Goal: Task Accomplishment & Management: Complete application form

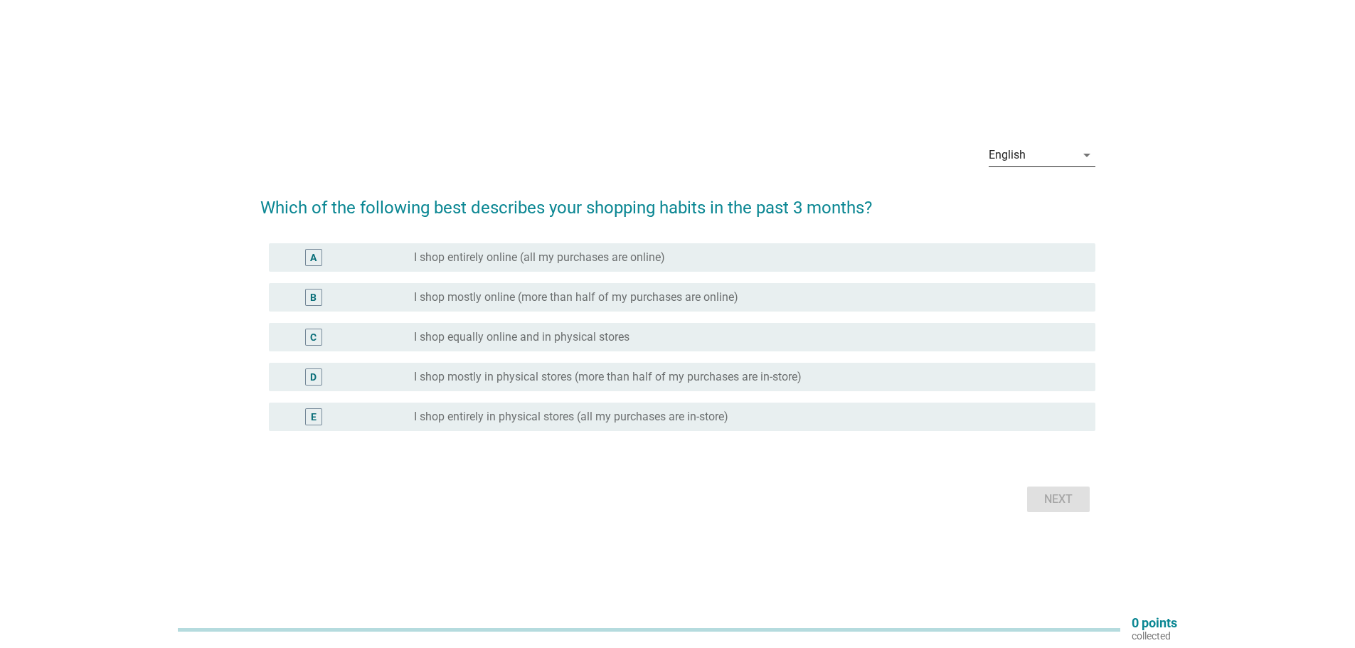
click at [1069, 156] on div "English" at bounding box center [1032, 155] width 87 height 23
click at [1025, 199] on div "Bahasa Melayu" at bounding box center [1042, 200] width 84 height 17
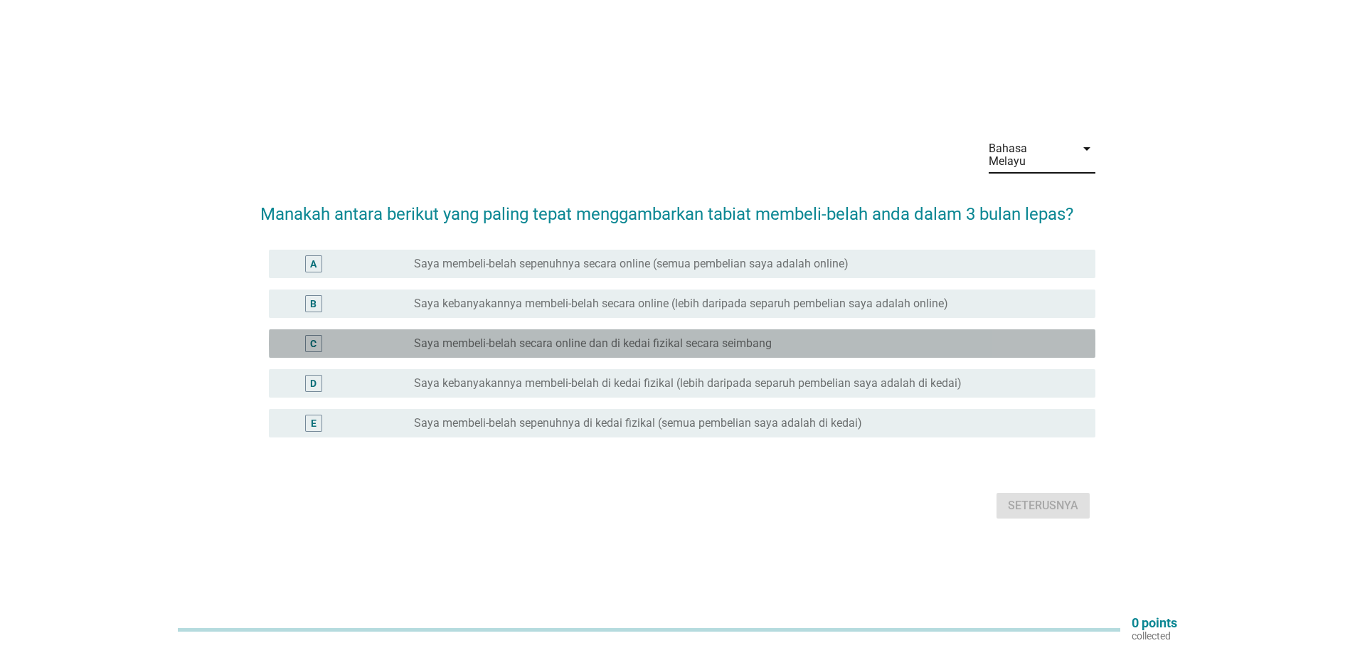
click at [660, 337] on label "Saya membeli-belah secara online dan di kedai fizikal secara seimbang" at bounding box center [593, 344] width 358 height 14
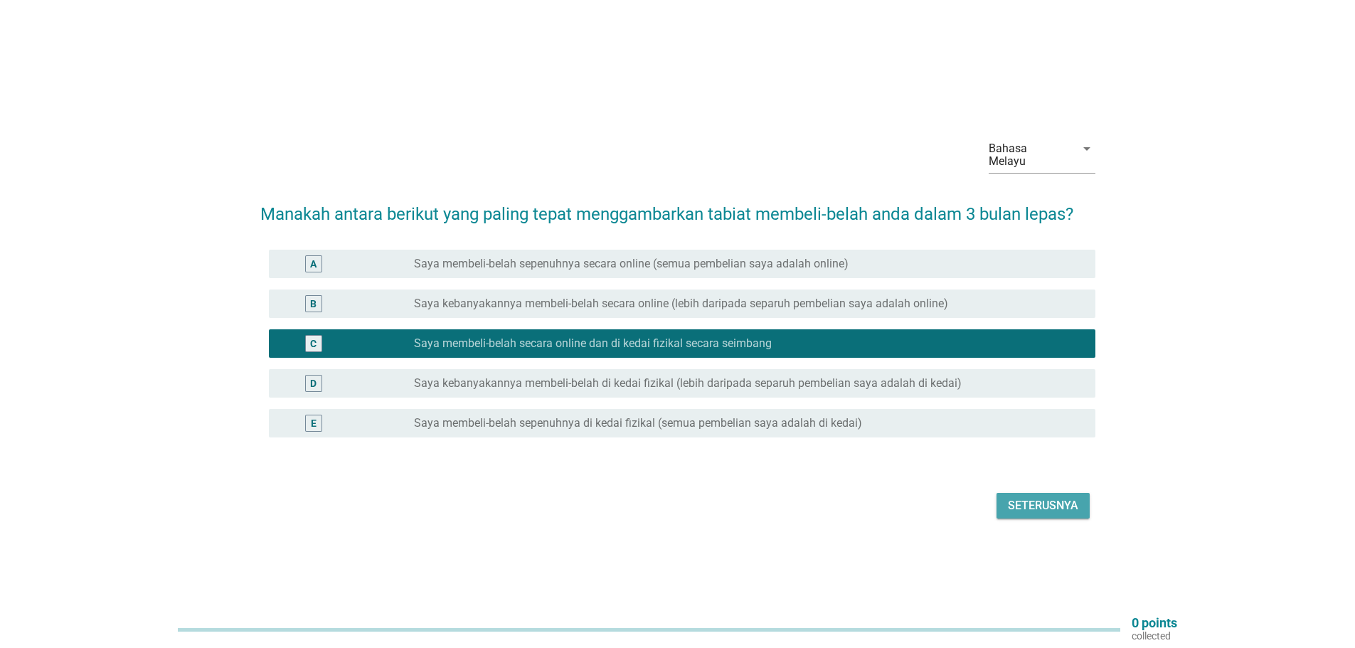
click at [1038, 500] on div "Seterusnya" at bounding box center [1043, 505] width 70 height 17
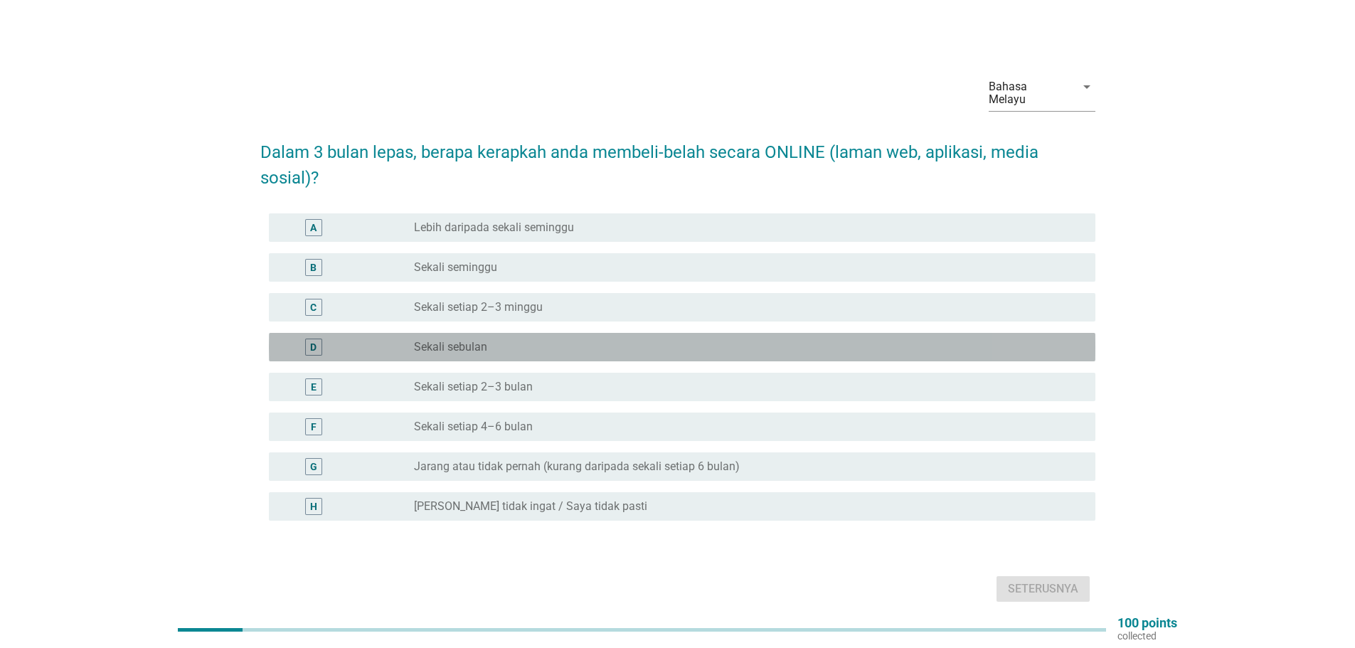
click at [469, 340] on label "Sekali sebulan" at bounding box center [450, 347] width 73 height 14
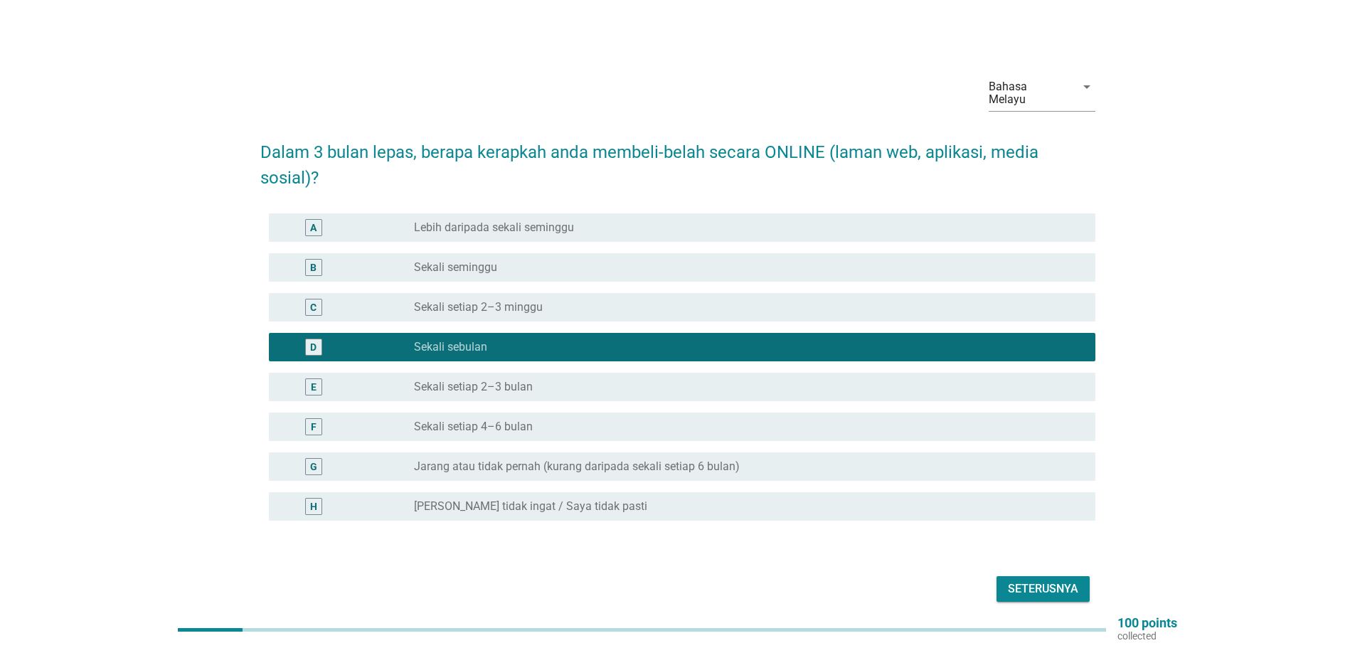
click at [1049, 581] on div "Seterusnya" at bounding box center [1043, 589] width 70 height 17
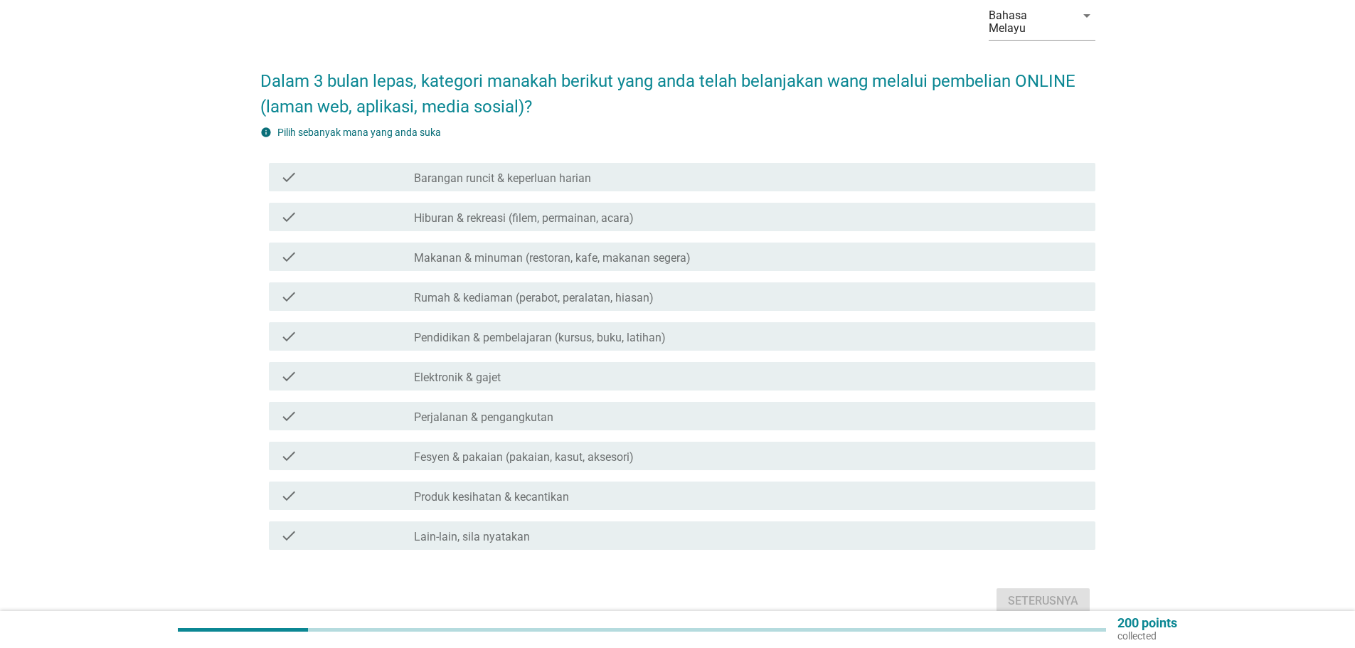
scroll to position [129, 0]
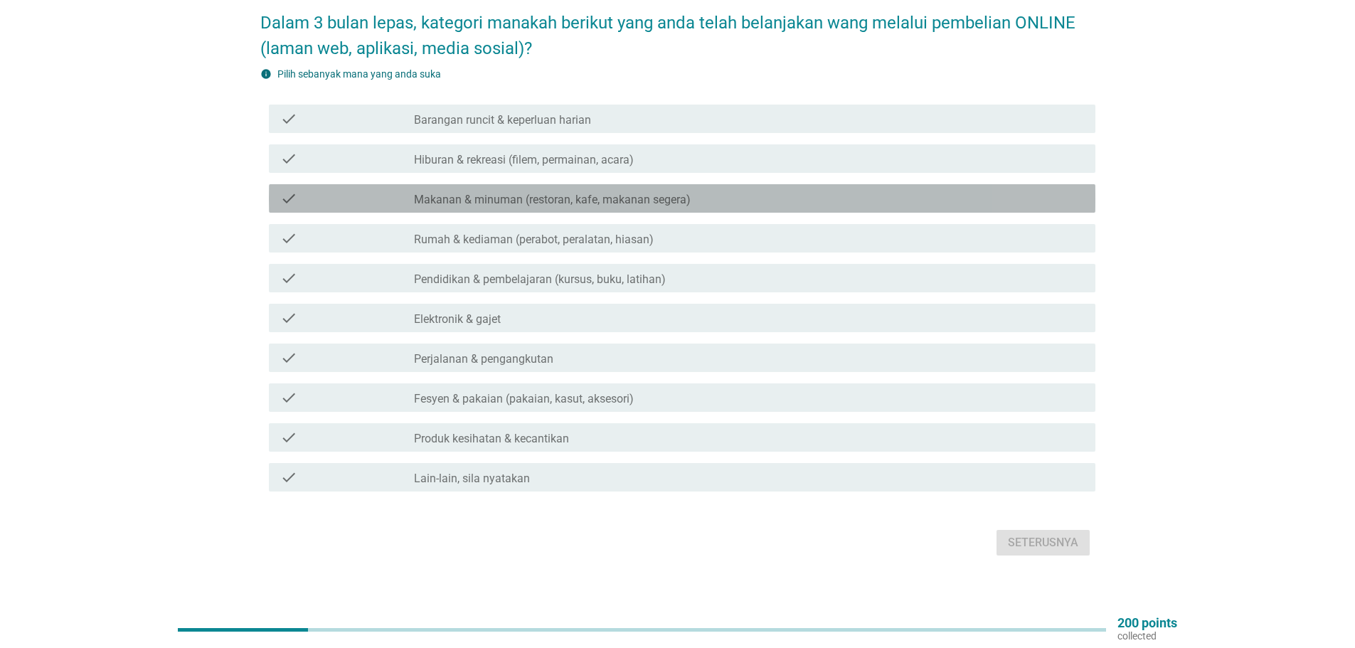
click at [519, 193] on label "Makanan & minuman (restoran, kafe, makanan segera)" at bounding box center [552, 200] width 277 height 14
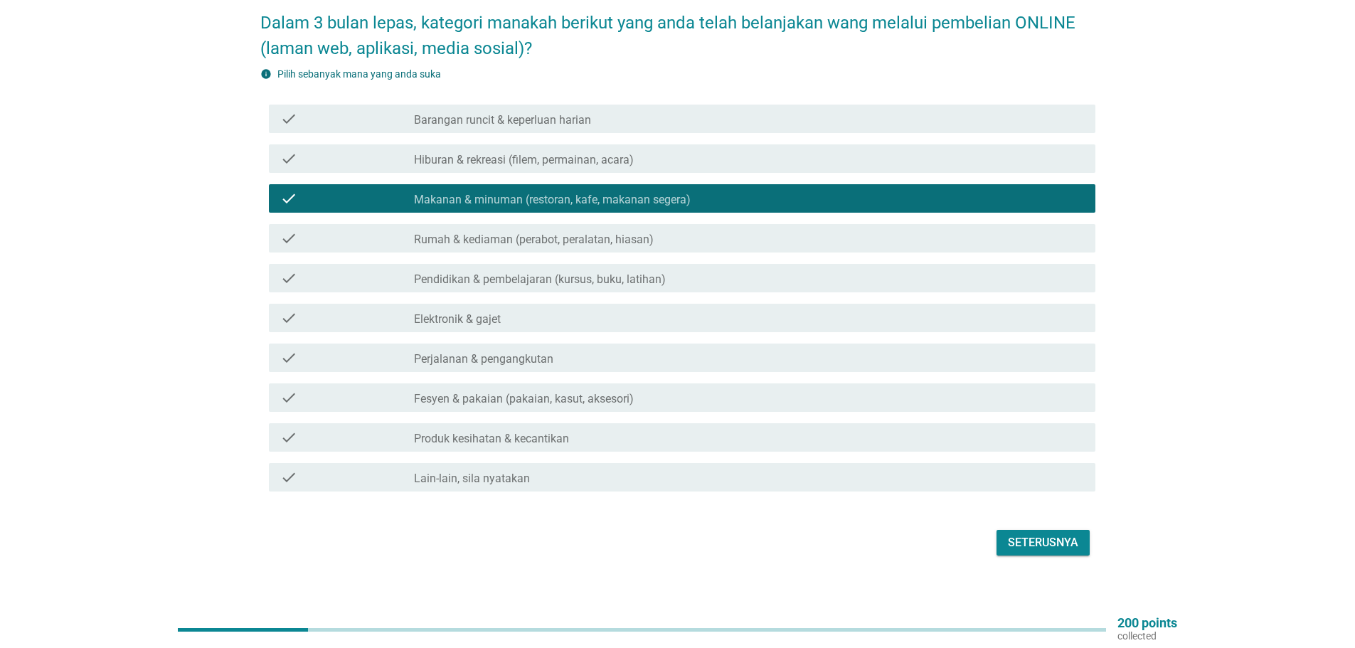
click at [541, 392] on label "Fesyen & pakaian (pakaian, kasut, aksesori)" at bounding box center [524, 399] width 220 height 14
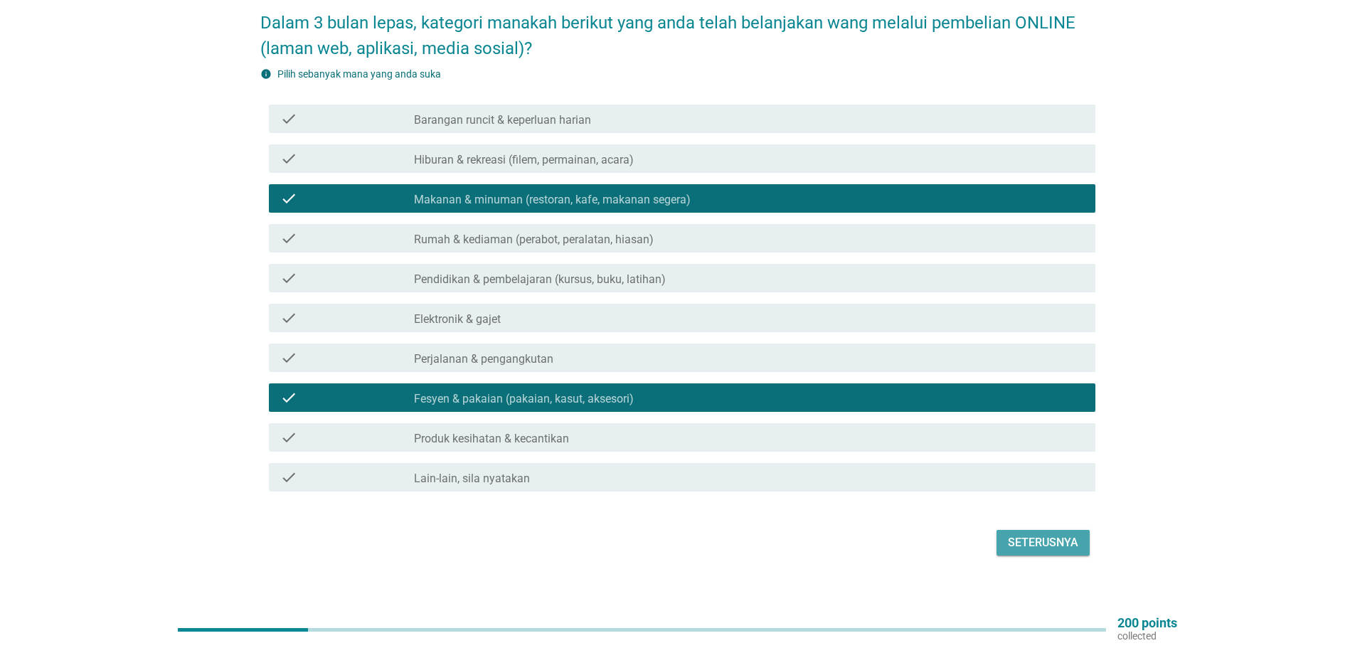
click at [1048, 534] on div "Seterusnya" at bounding box center [1043, 542] width 70 height 17
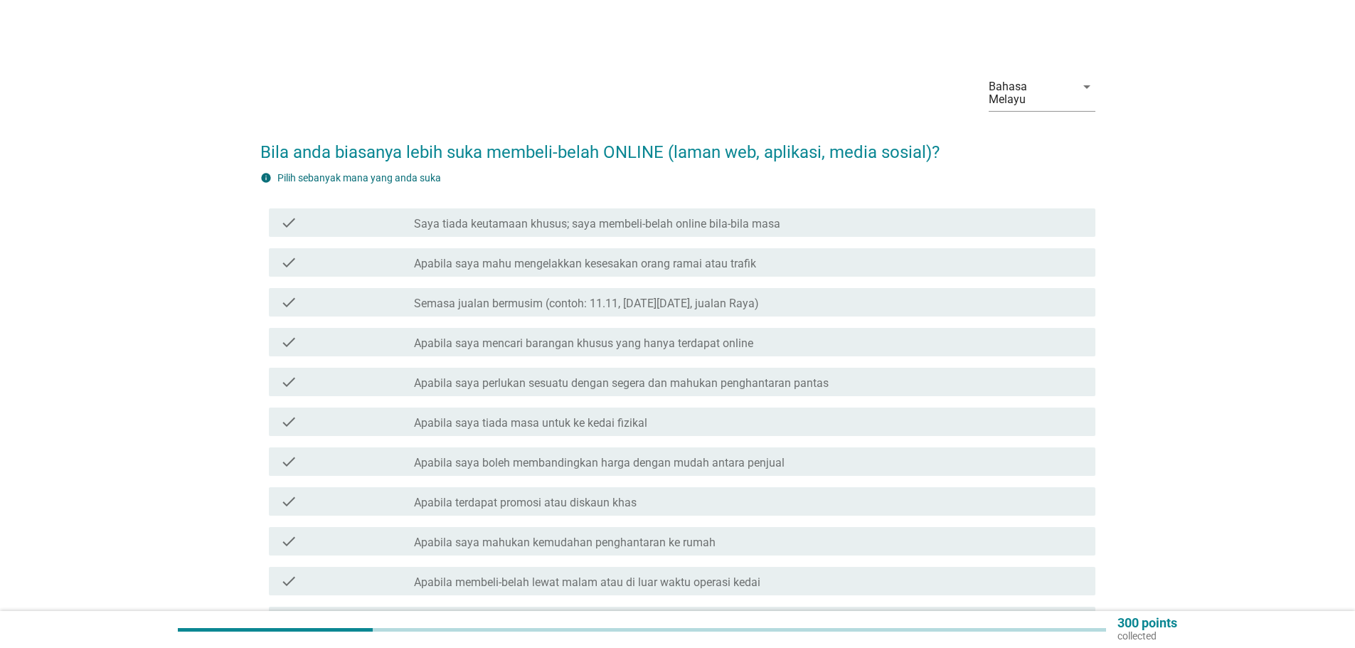
scroll to position [71, 0]
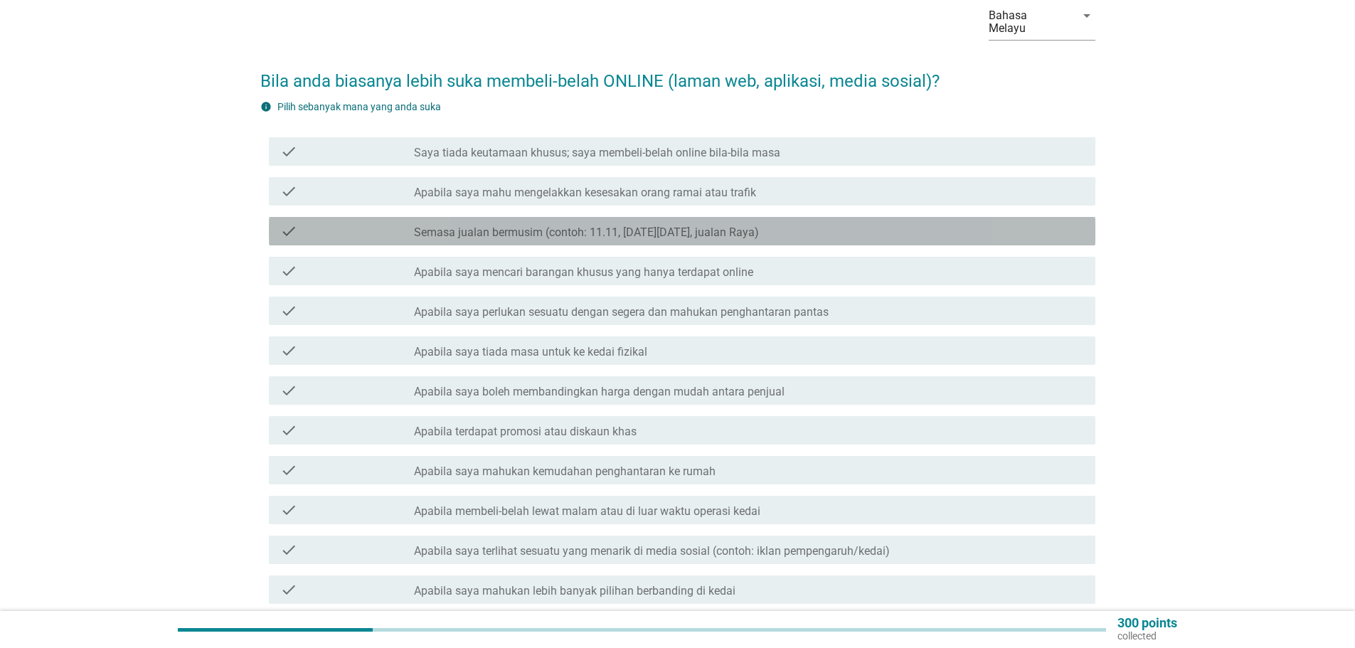
click at [622, 226] on label "Semasa jualan bermusim (contoh: 11.11, [DATE][DATE], jualan Raya)" at bounding box center [586, 233] width 345 height 14
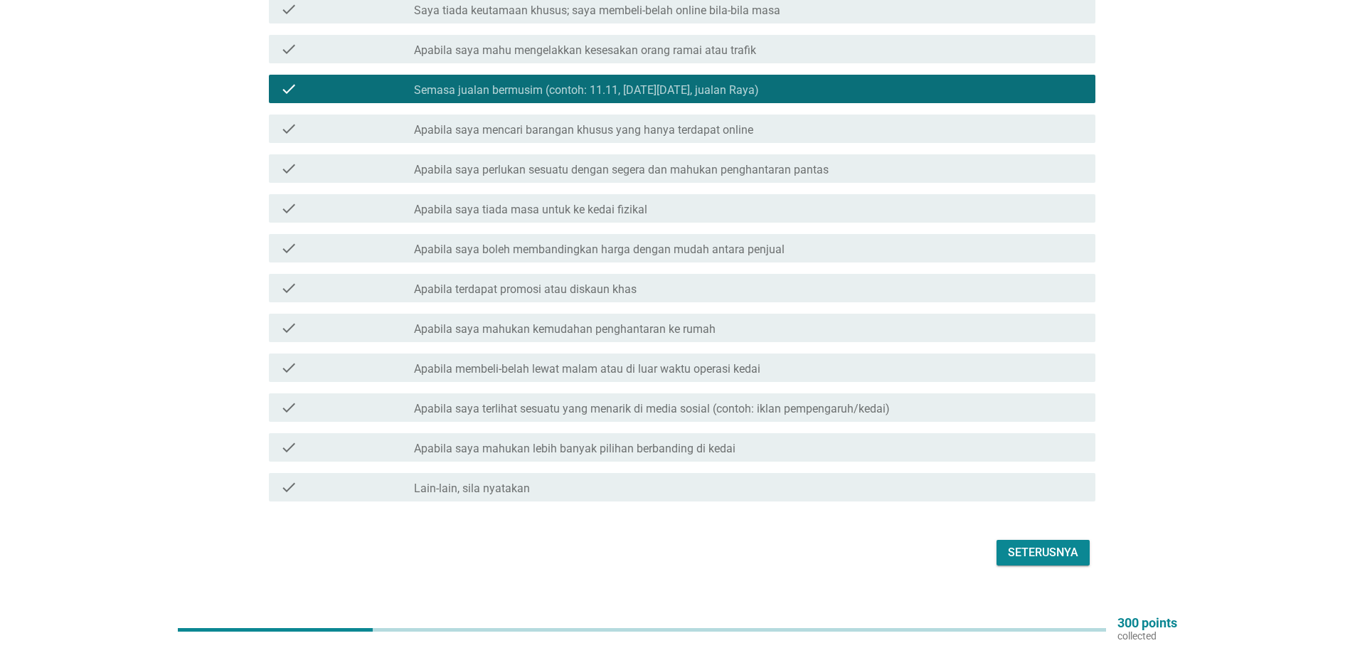
scroll to position [142, 0]
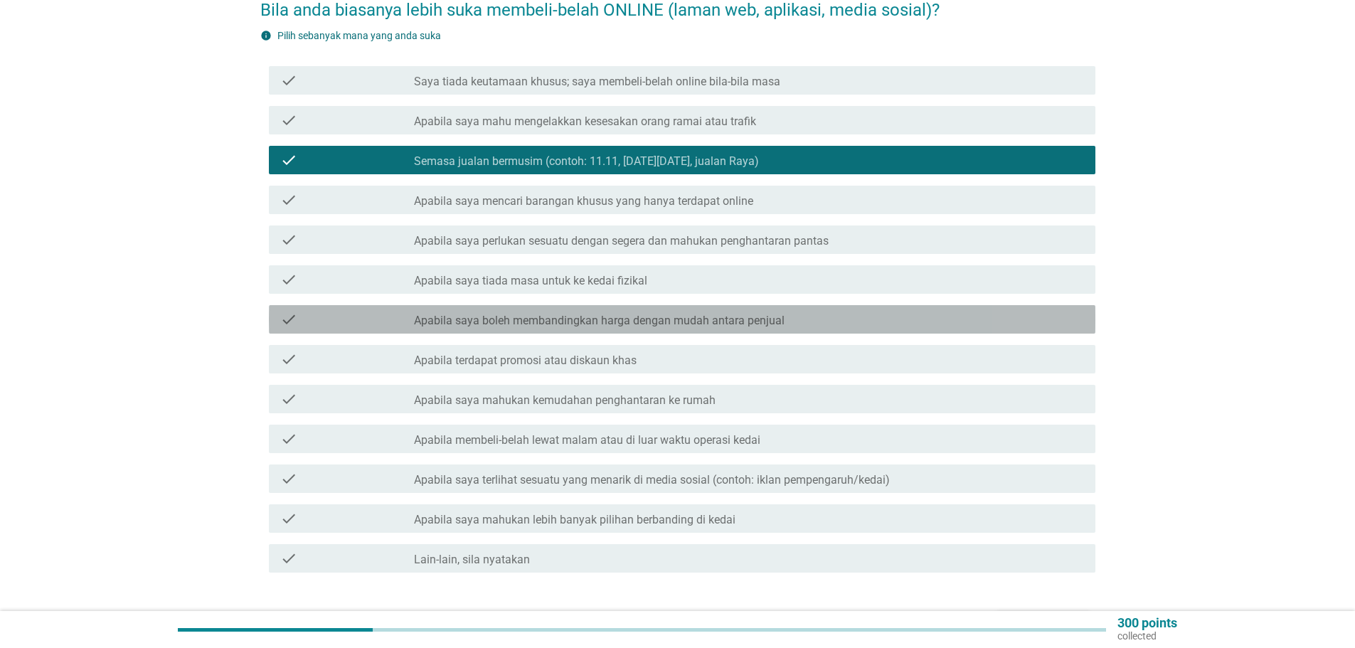
click at [709, 314] on label "Apabila saya boleh membandingkan harga dengan mudah antara penjual" at bounding box center [599, 321] width 371 height 14
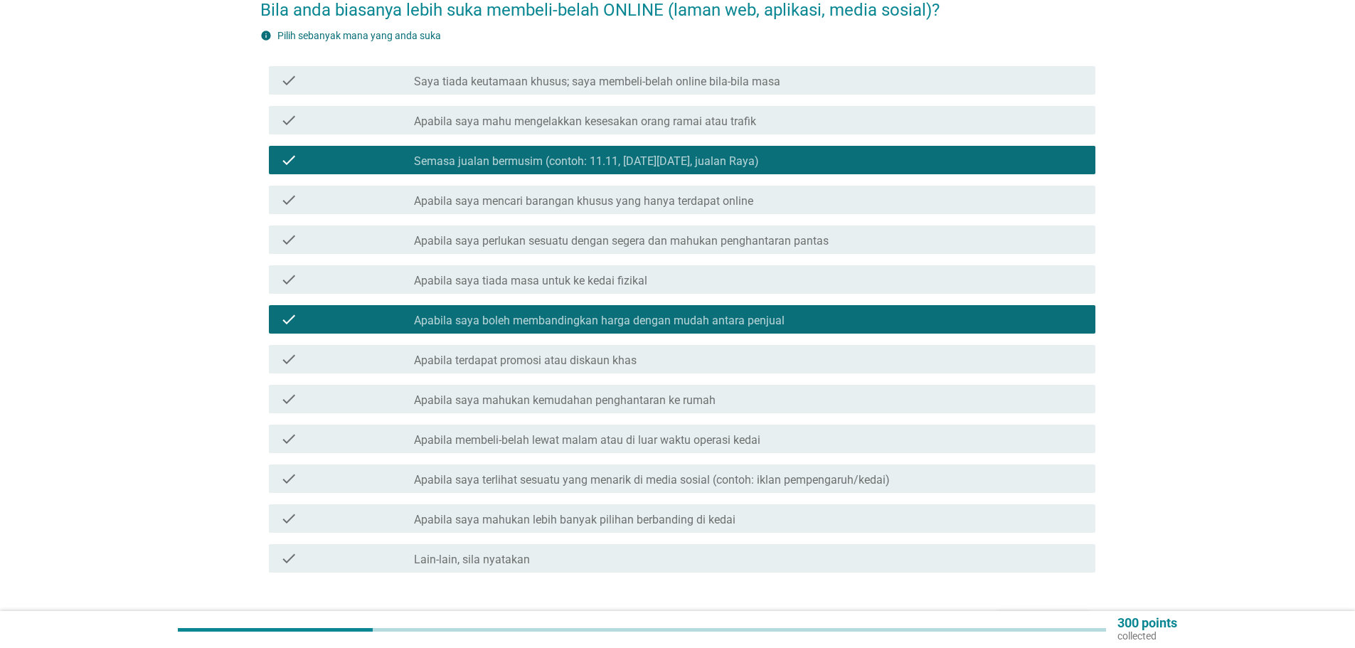
click at [595, 354] on label "Apabila terdapat promosi atau diskaun khas" at bounding box center [525, 361] width 223 height 14
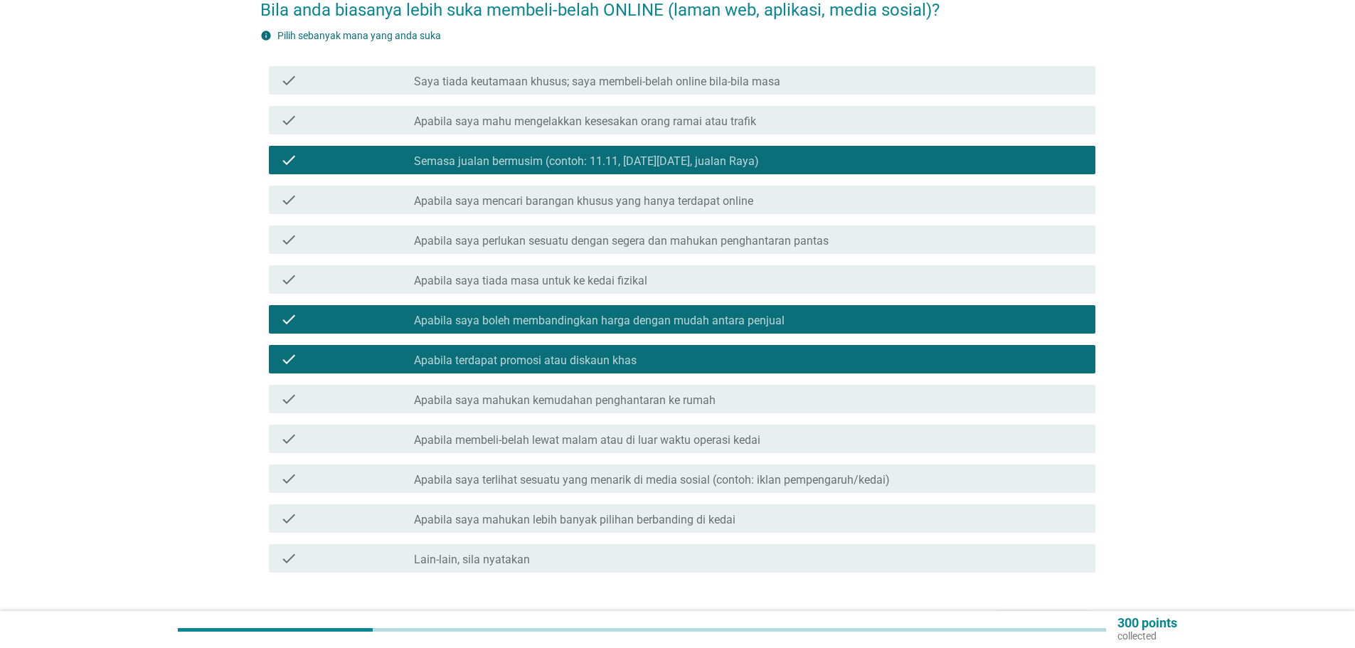
scroll to position [213, 0]
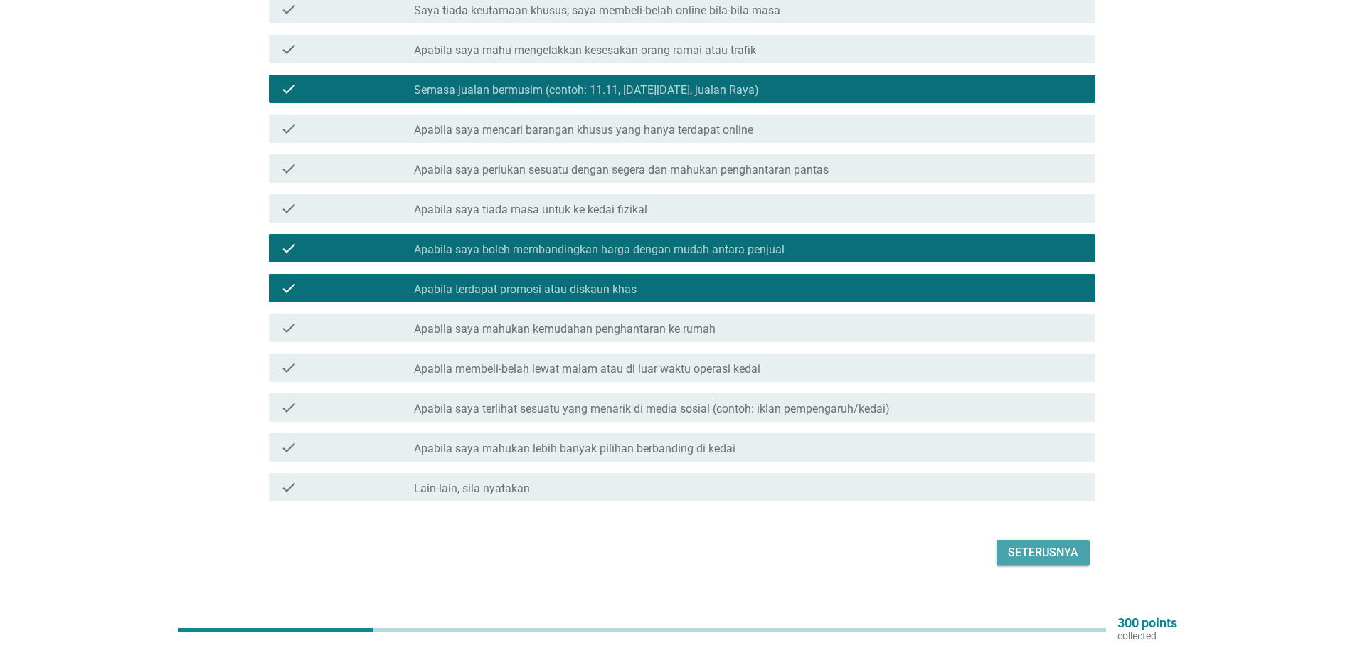
click at [1049, 544] on div "Seterusnya" at bounding box center [1043, 552] width 70 height 17
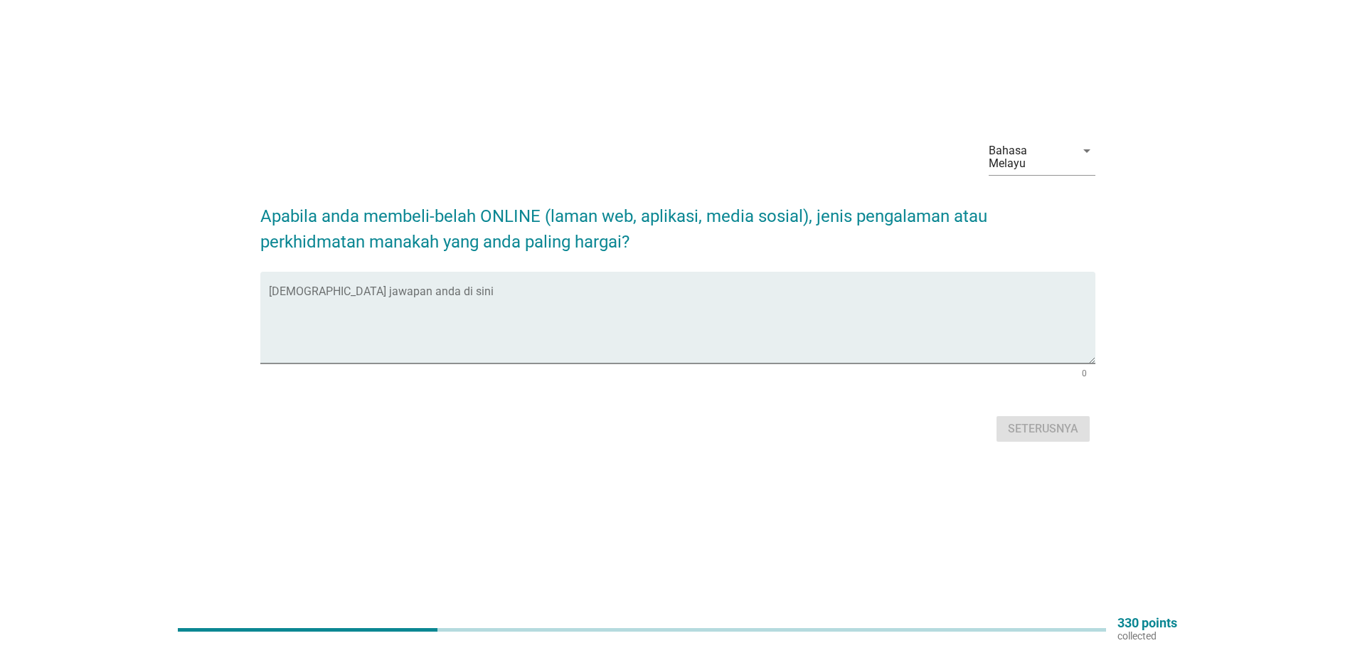
scroll to position [0, 0]
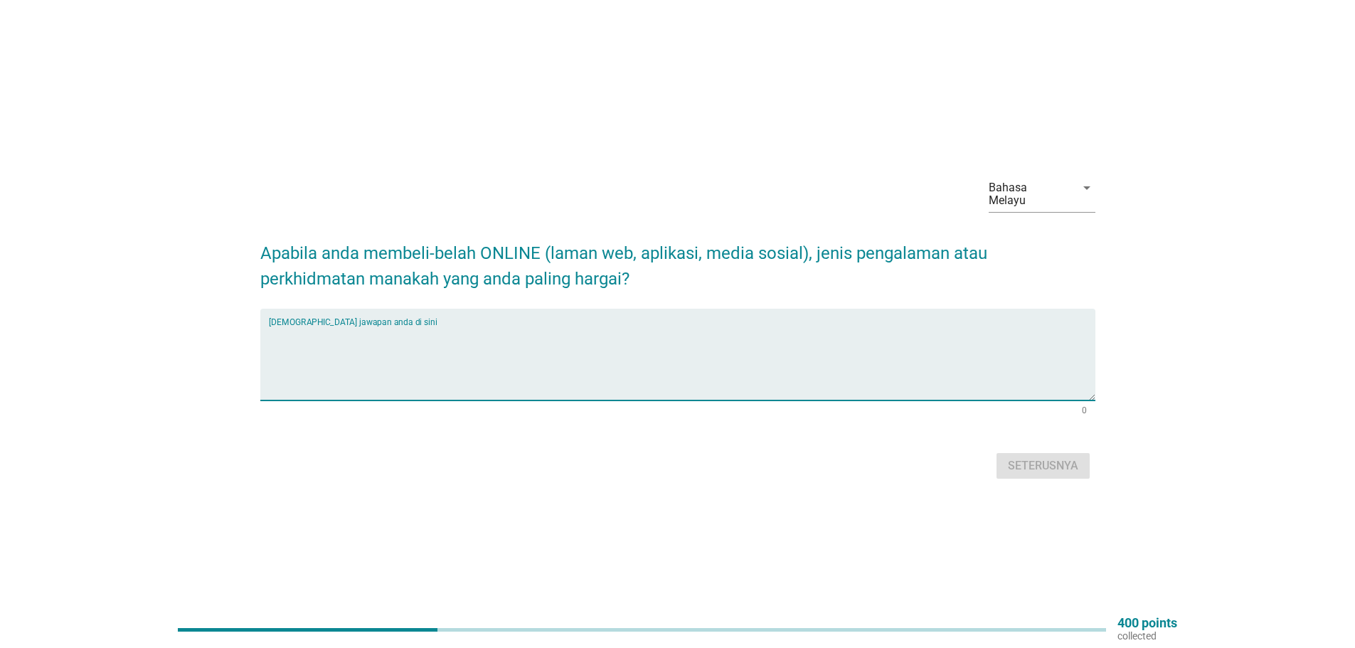
click at [464, 376] on textarea "Isikan jawapan anda di sini" at bounding box center [682, 363] width 827 height 75
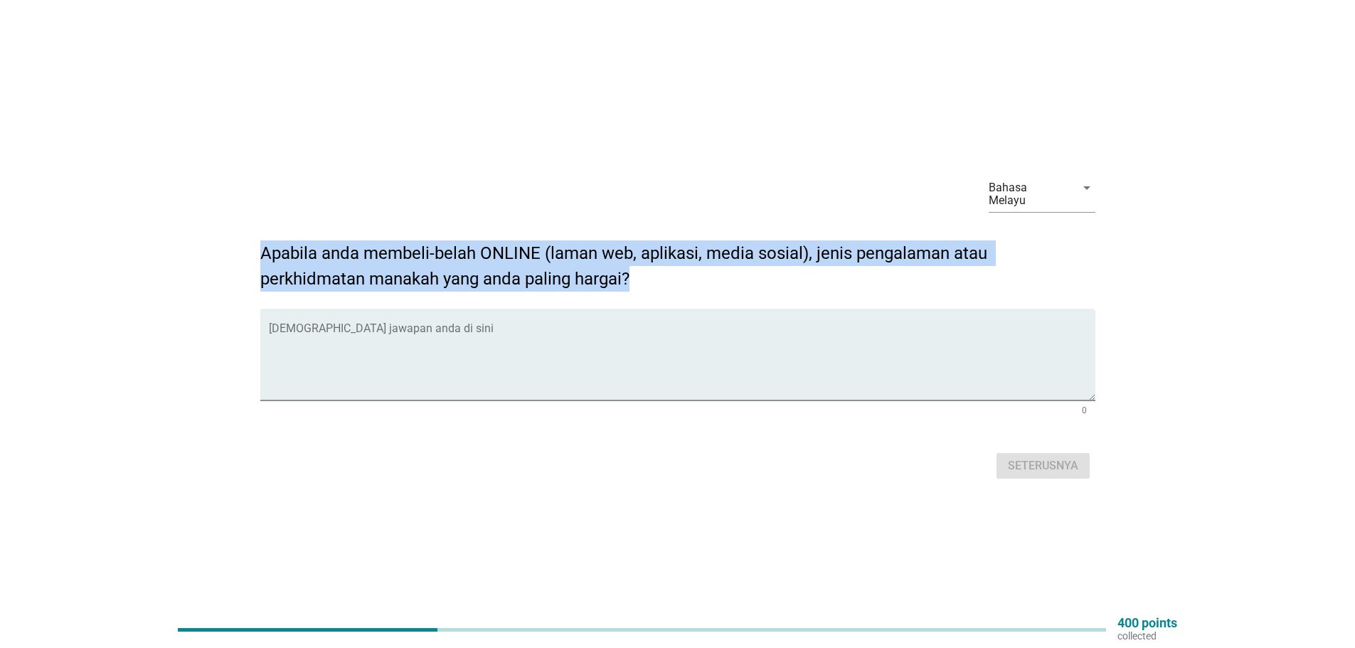
drag, startPoint x: 260, startPoint y: 247, endPoint x: 672, endPoint y: 265, distance: 411.7
click at [672, 265] on h2 "Apabila anda membeli-belah ONLINE (laman web, aplikasi, media sosial), jenis pe…" at bounding box center [677, 258] width 835 height 65
copy h2 "Apabila anda membeli-belah ONLINE (laman web, aplikasi, media sosial), jenis pe…"
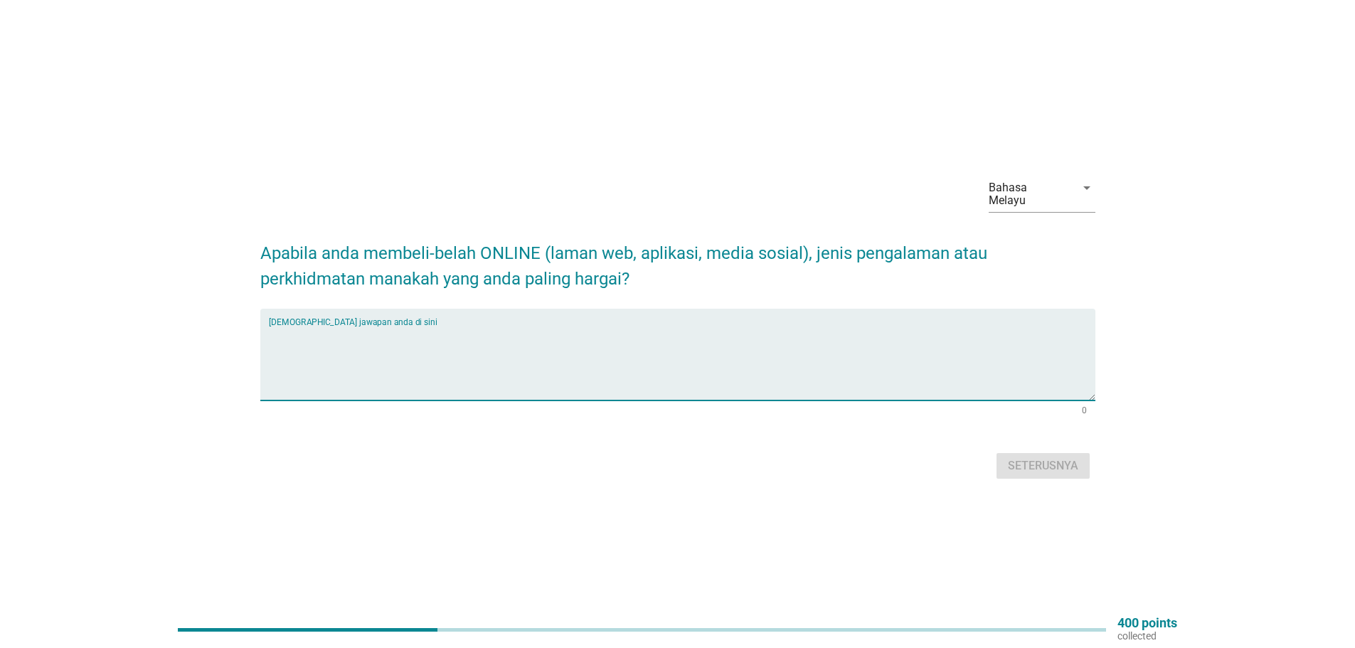
click at [373, 353] on textarea "Isikan jawapan anda di sini" at bounding box center [682, 363] width 827 height 75
paste textarea "Laman web/aplikasi yang pantas dan responsif (tidak lembap atau kerap rosak)."
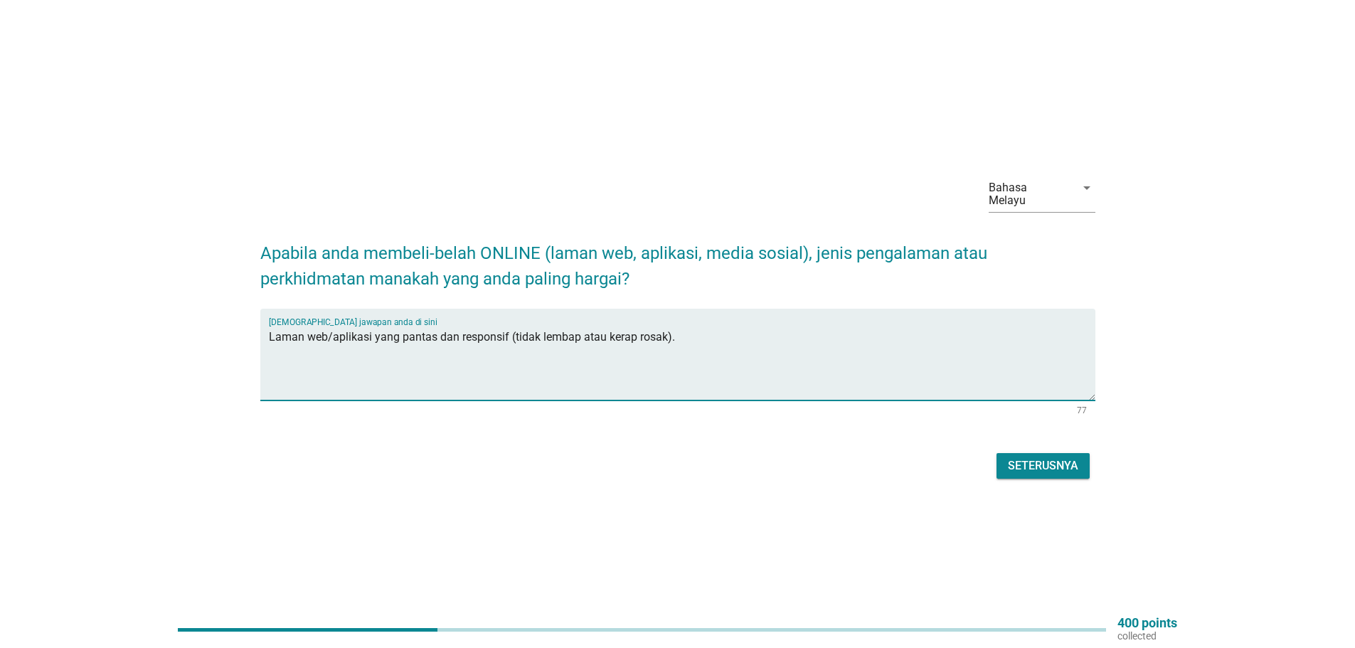
drag, startPoint x: 330, startPoint y: 332, endPoint x: 197, endPoint y: 319, distance: 133.6
click at [197, 319] on div "Bahasa Melayu arrow_drop_down Apabila anda membeli-belah ONLINE (laman web, apl…" at bounding box center [677, 324] width 1287 height 341
drag, startPoint x: 273, startPoint y: 331, endPoint x: 226, endPoint y: 315, distance: 50.2
click at [226, 315] on div "Bahasa Melayu arrow_drop_down Apabila anda membeli-belah ONLINE (laman web, apl…" at bounding box center [677, 324] width 1287 height 341
click at [453, 330] on textarea "Aplikasi yang pantas dan responsif (tidak lembap atau kerap rosak)." at bounding box center [682, 363] width 827 height 75
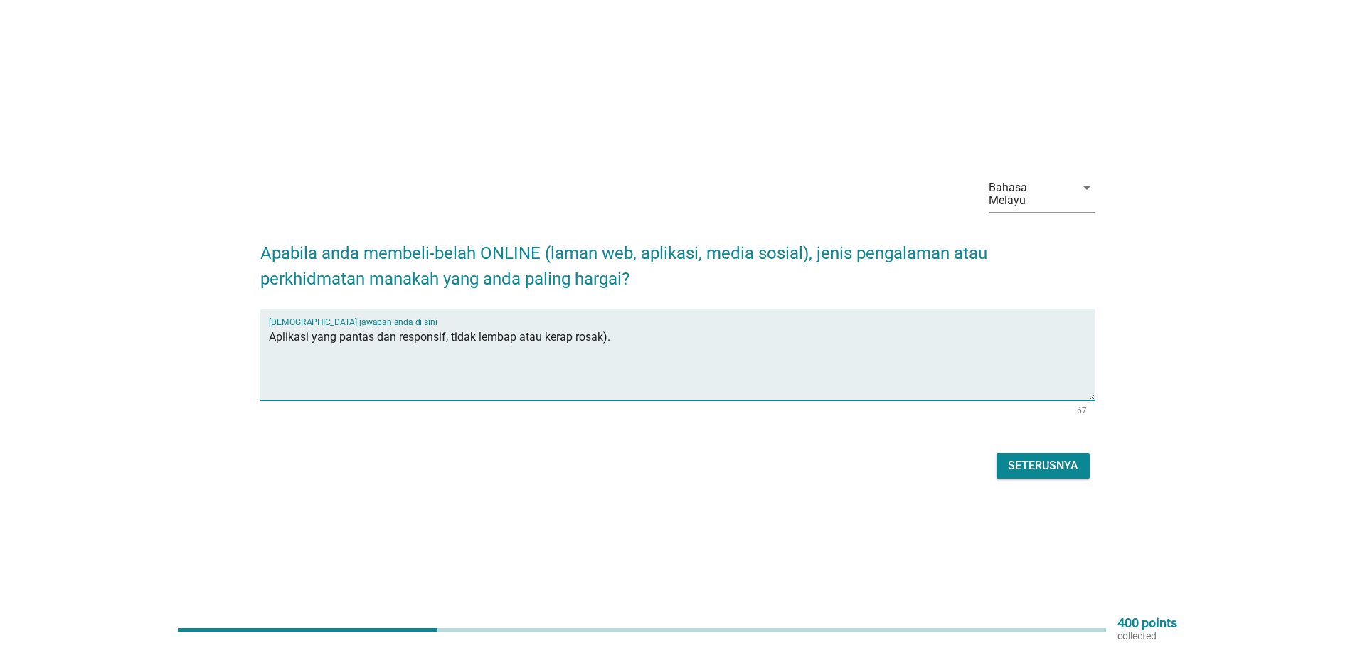
click at [605, 328] on textarea "Aplikasi yang pantas dan responsif, tidak lembap atau kerap rosak)." at bounding box center [682, 363] width 827 height 75
type textarea "Aplikasi yang pantas dan responsif, tidak lembap atau kerap rosak."
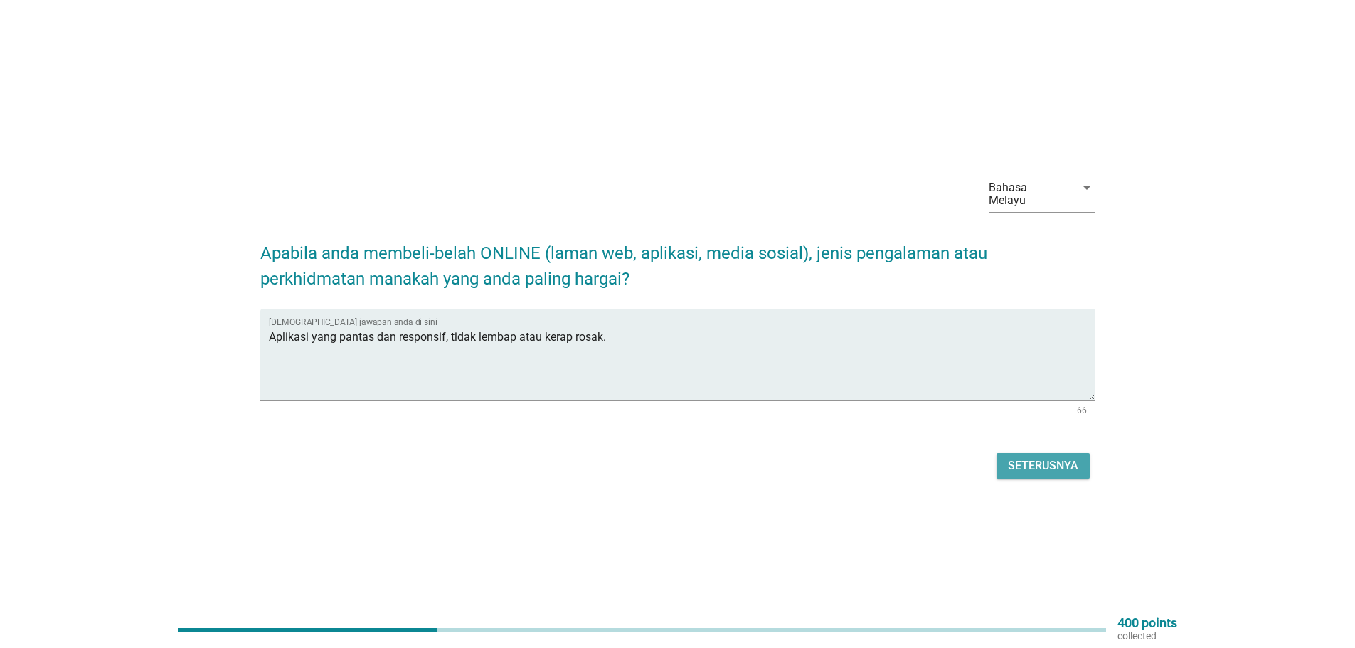
click at [1049, 458] on div "Seterusnya" at bounding box center [1043, 465] width 70 height 17
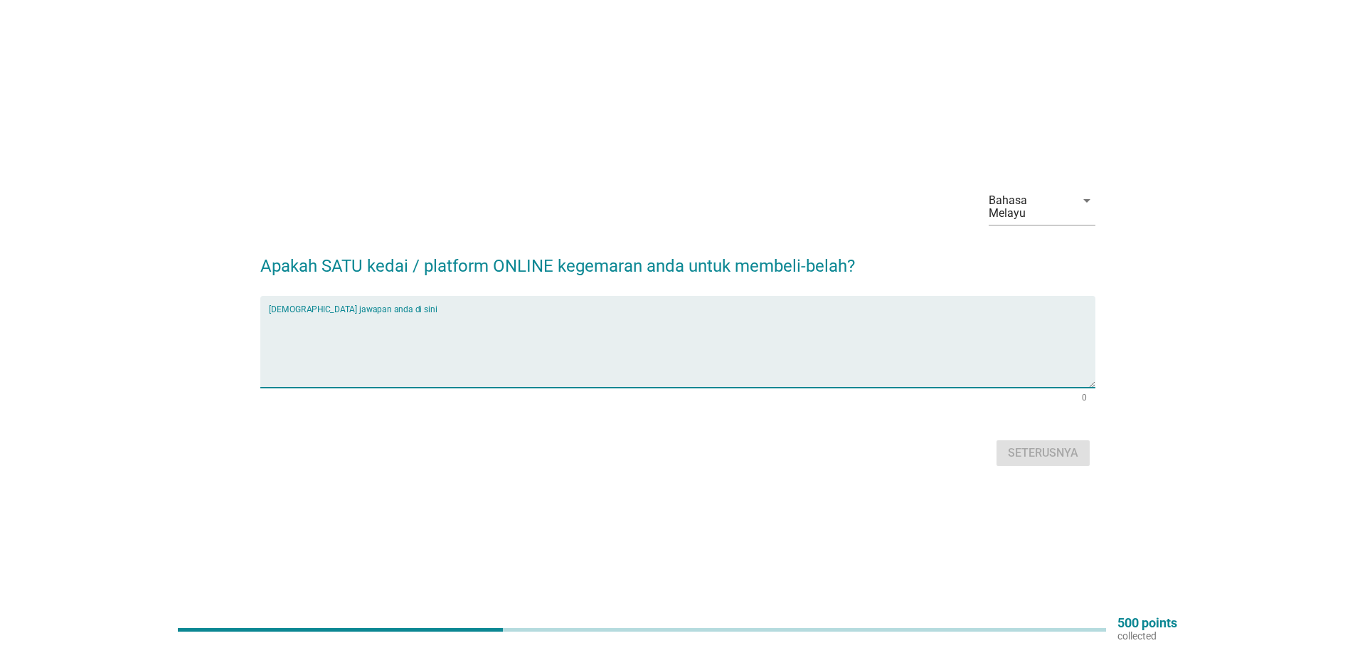
click at [459, 364] on textarea "Isikan jawapan anda di sini" at bounding box center [682, 350] width 827 height 75
type textarea "lazada"
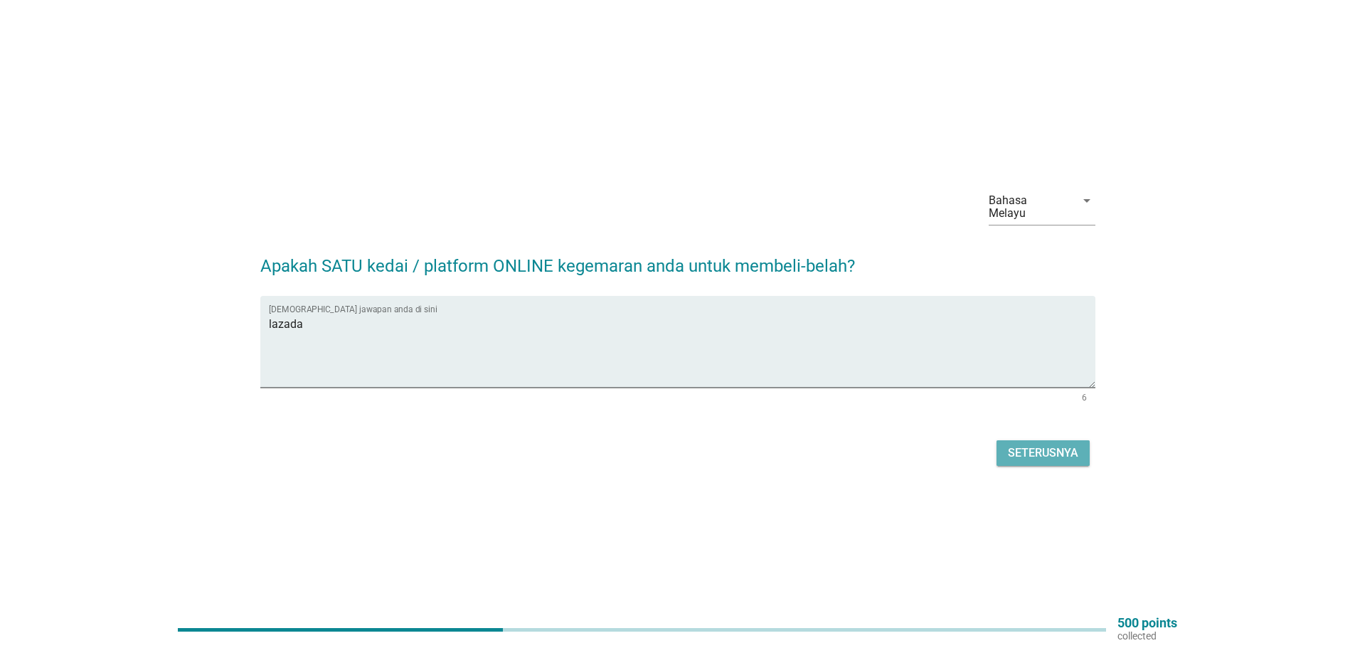
drag, startPoint x: 1030, startPoint y: 441, endPoint x: 856, endPoint y: 478, distance: 178.2
click at [1030, 445] on div "Seterusnya" at bounding box center [1043, 453] width 70 height 17
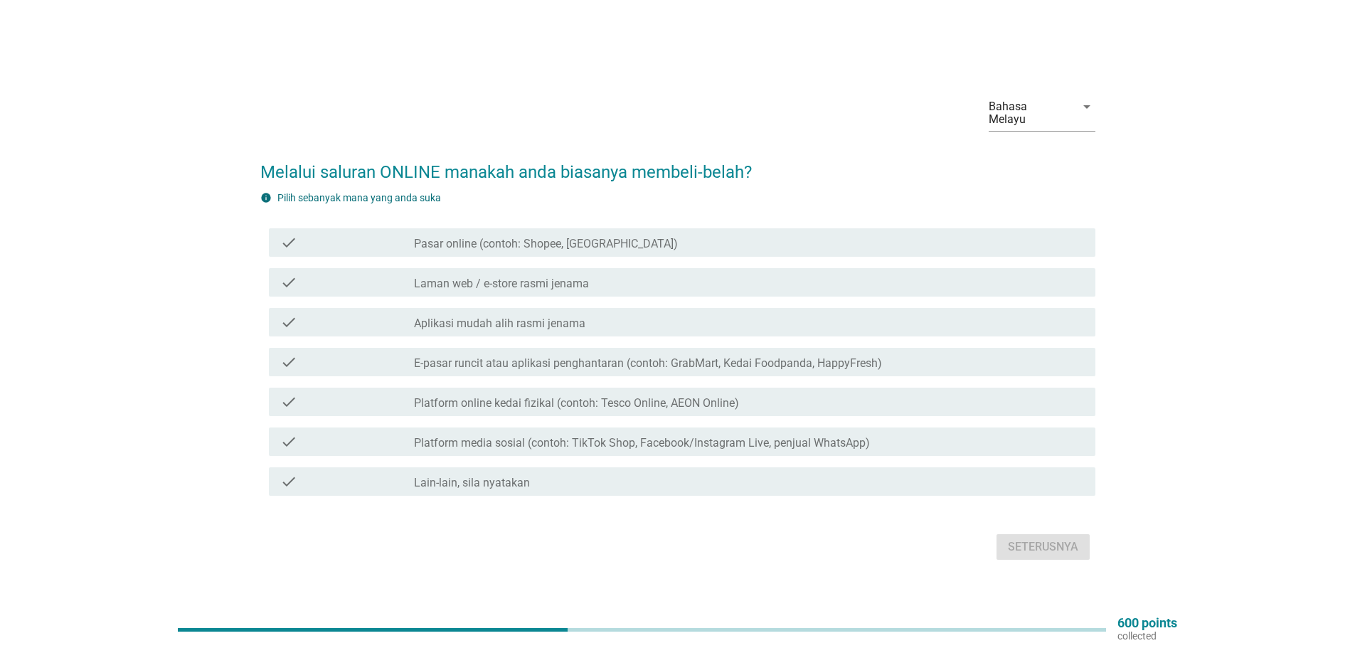
click at [570, 237] on label "Pasar online (contoh: Shopee, [GEOGRAPHIC_DATA])" at bounding box center [546, 244] width 264 height 14
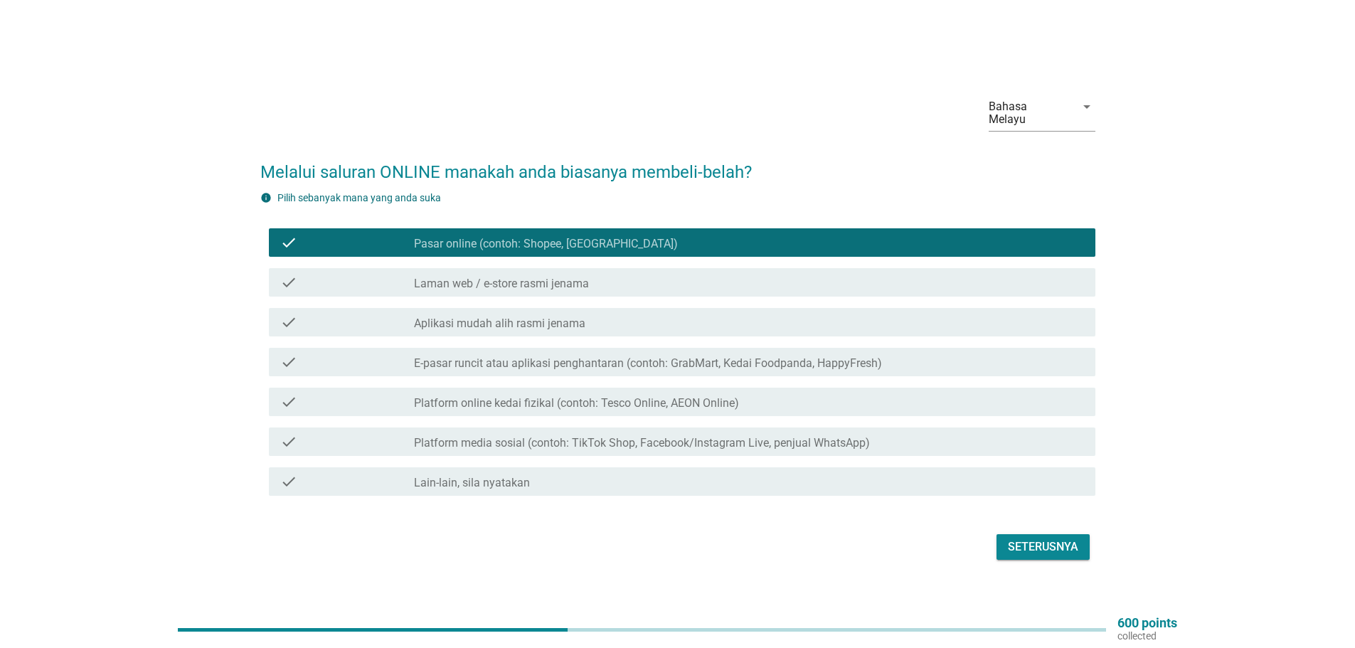
click at [1037, 541] on div "Seterusnya" at bounding box center [1043, 547] width 70 height 17
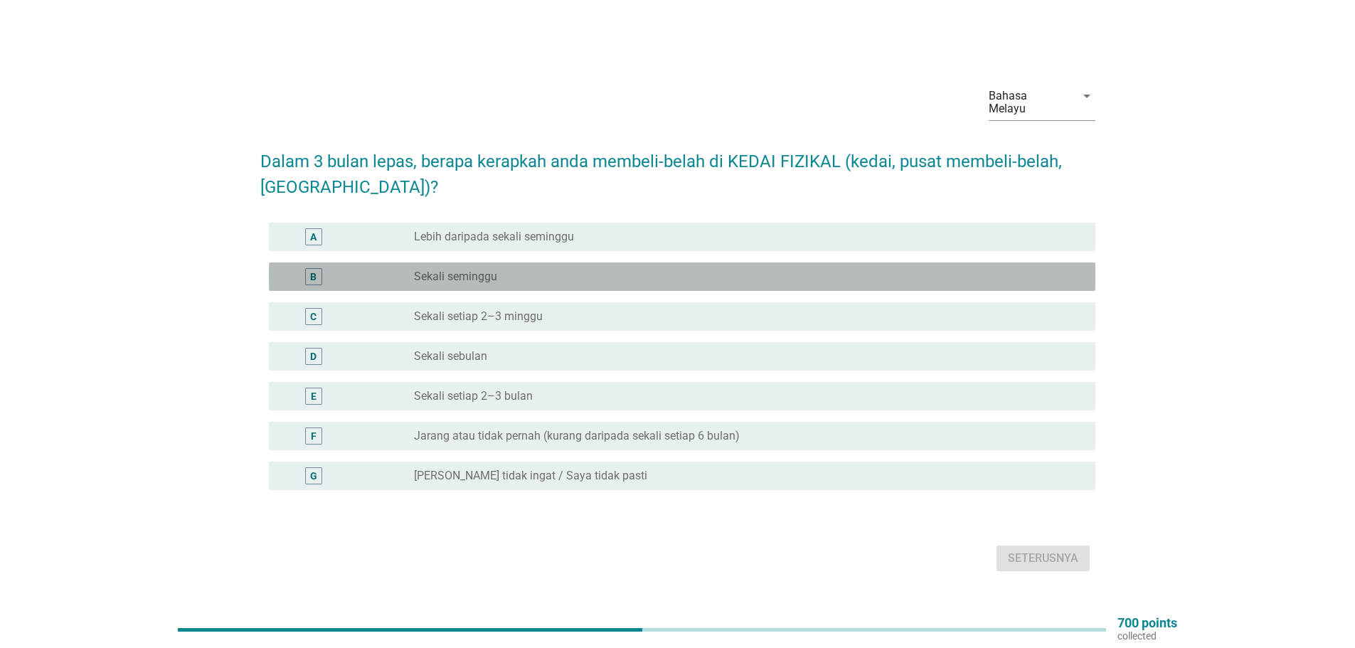
click at [448, 270] on label "Sekali seminggu" at bounding box center [455, 277] width 83 height 14
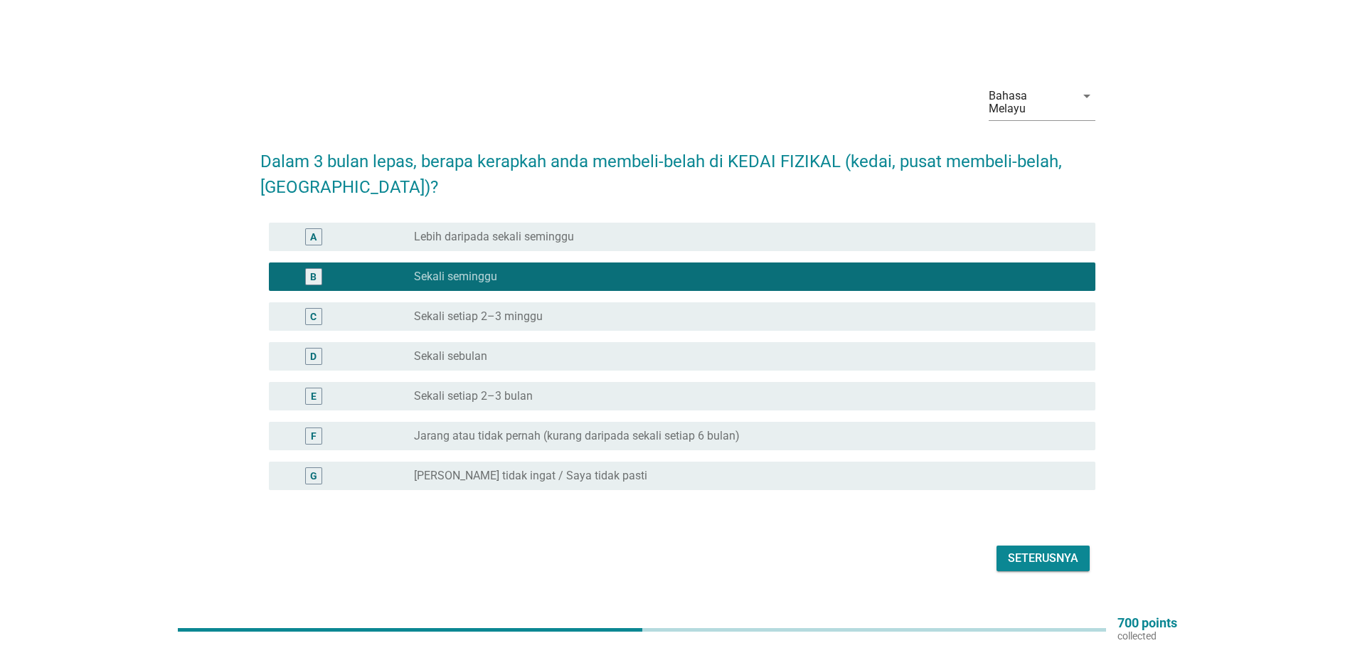
click at [1043, 550] on div "Seterusnya" at bounding box center [1043, 558] width 70 height 17
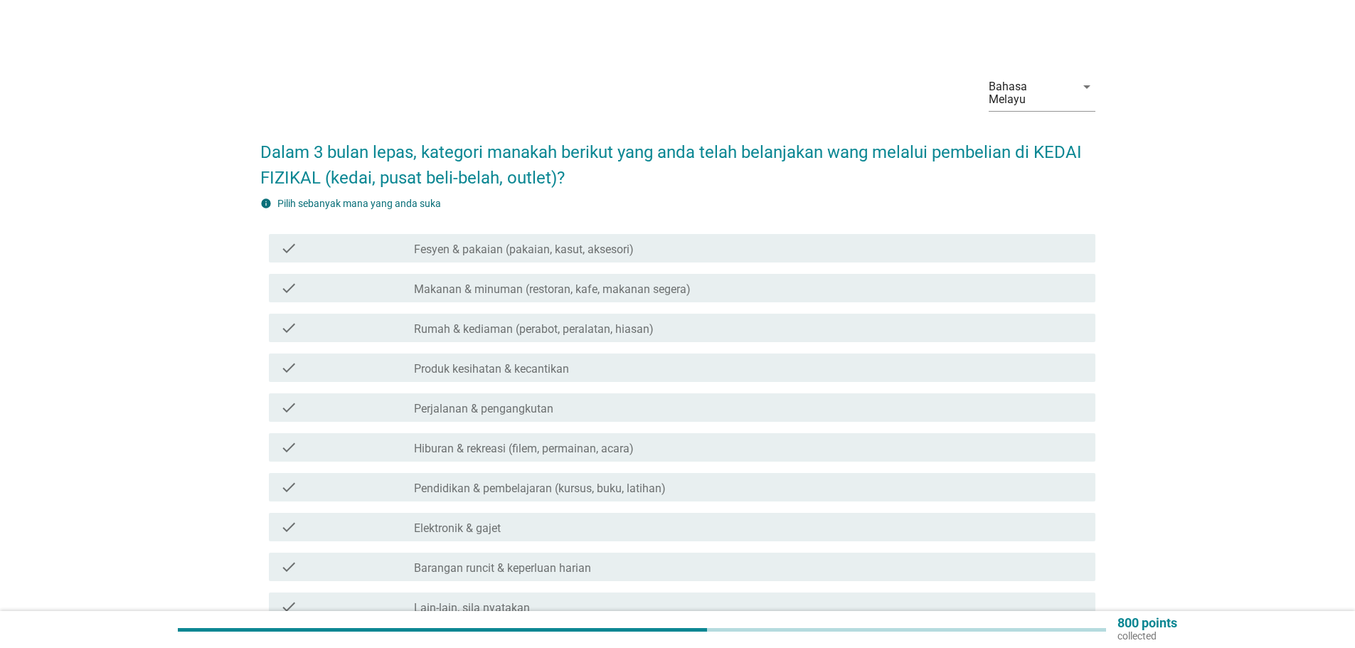
click at [502, 282] on label "Makanan & minuman (restoran, kafe, makanan segera)" at bounding box center [552, 289] width 277 height 14
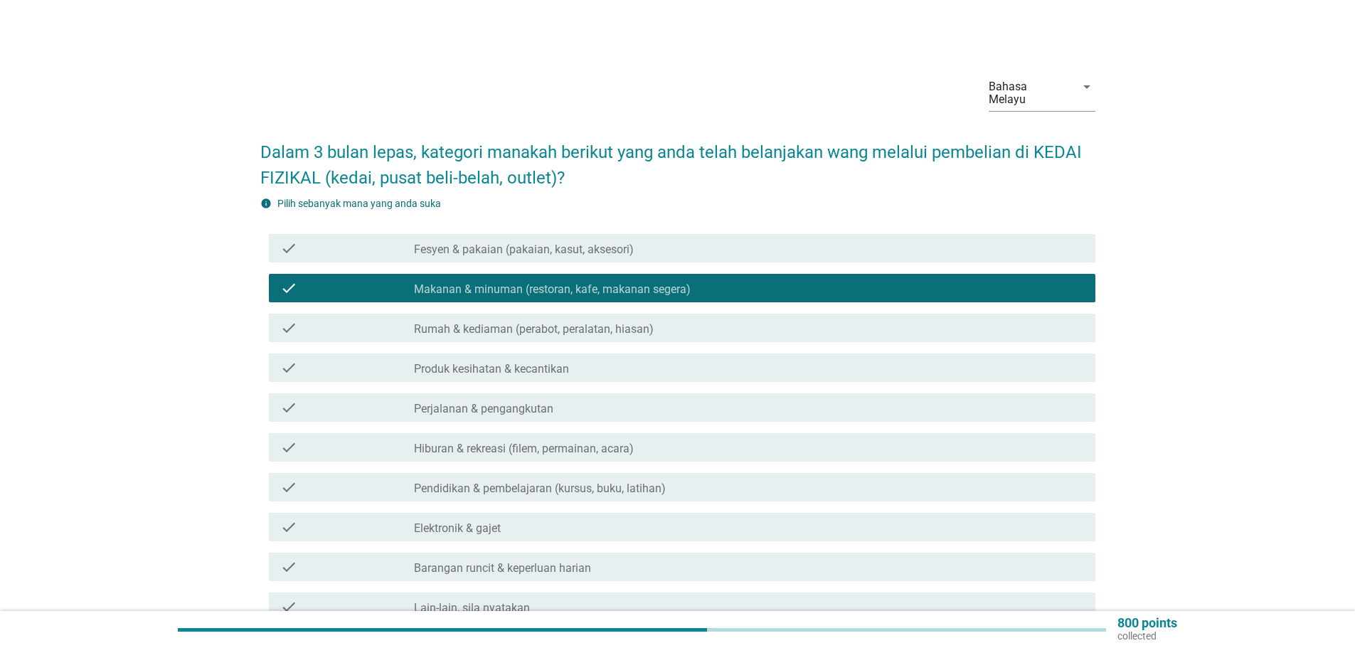
scroll to position [71, 0]
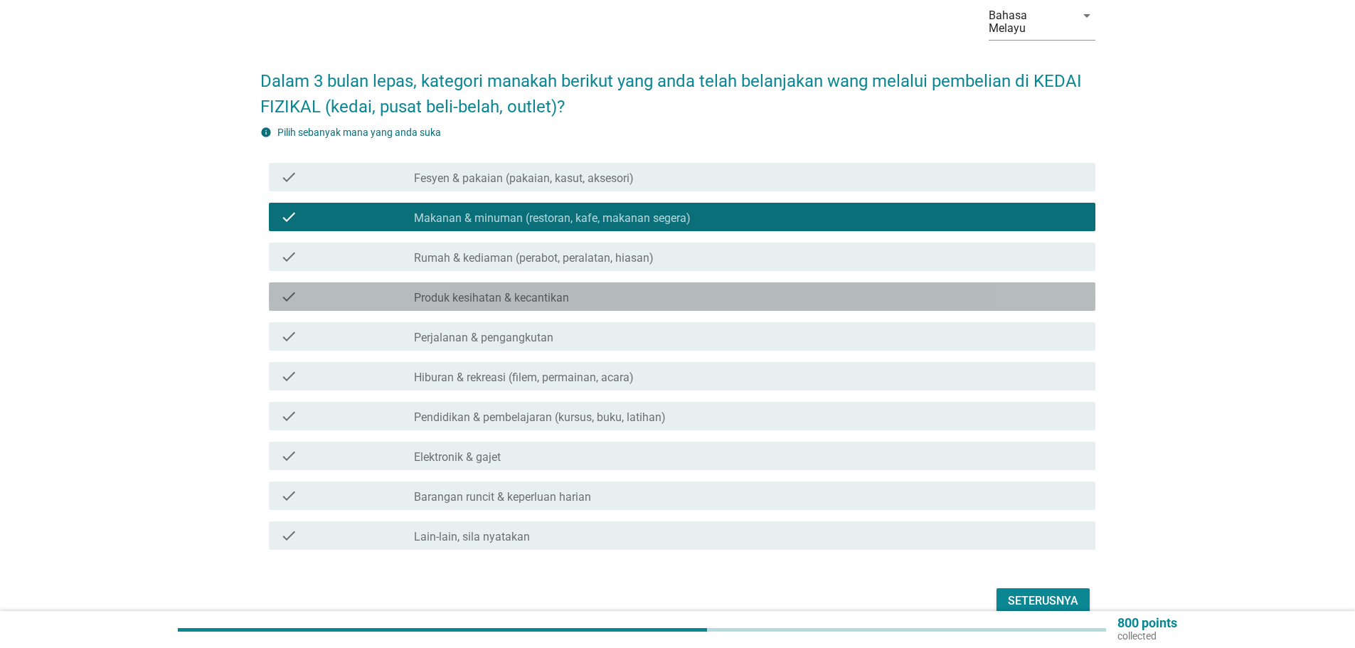
click at [524, 291] on label "Produk kesihatan & kecantikan" at bounding box center [491, 298] width 155 height 14
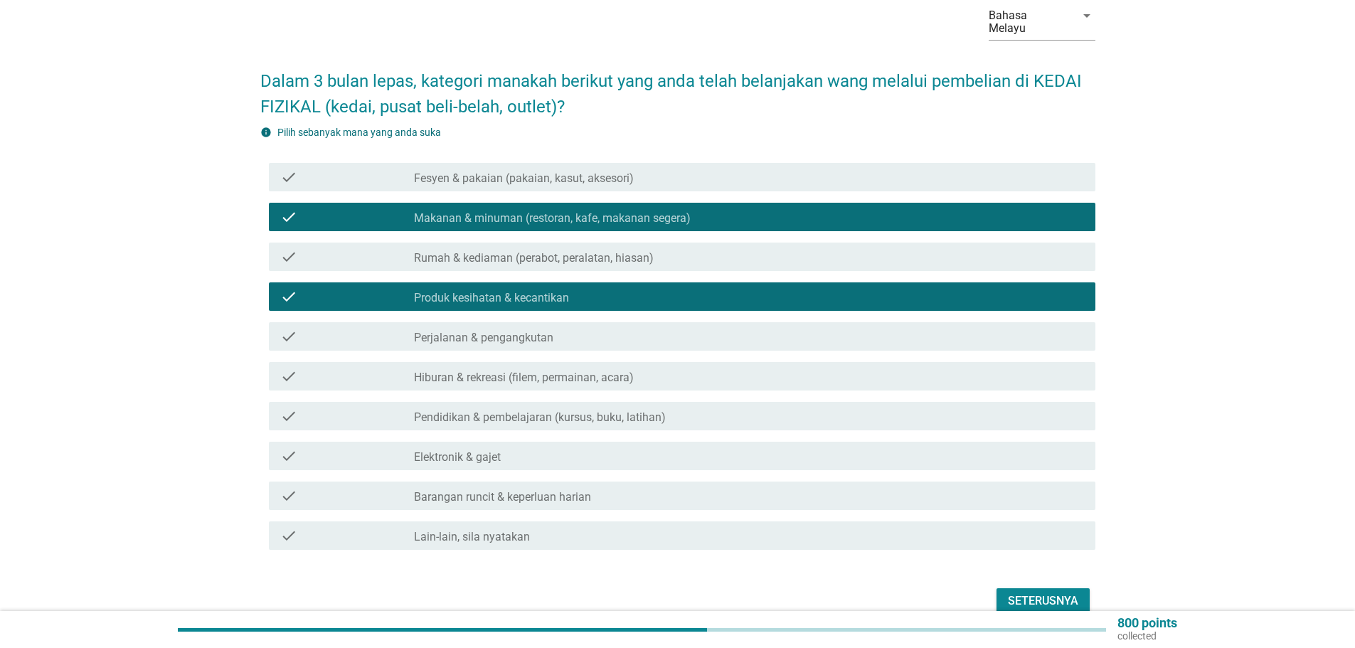
click at [479, 490] on label "Barangan runcit & keperluan harian" at bounding box center [502, 497] width 177 height 14
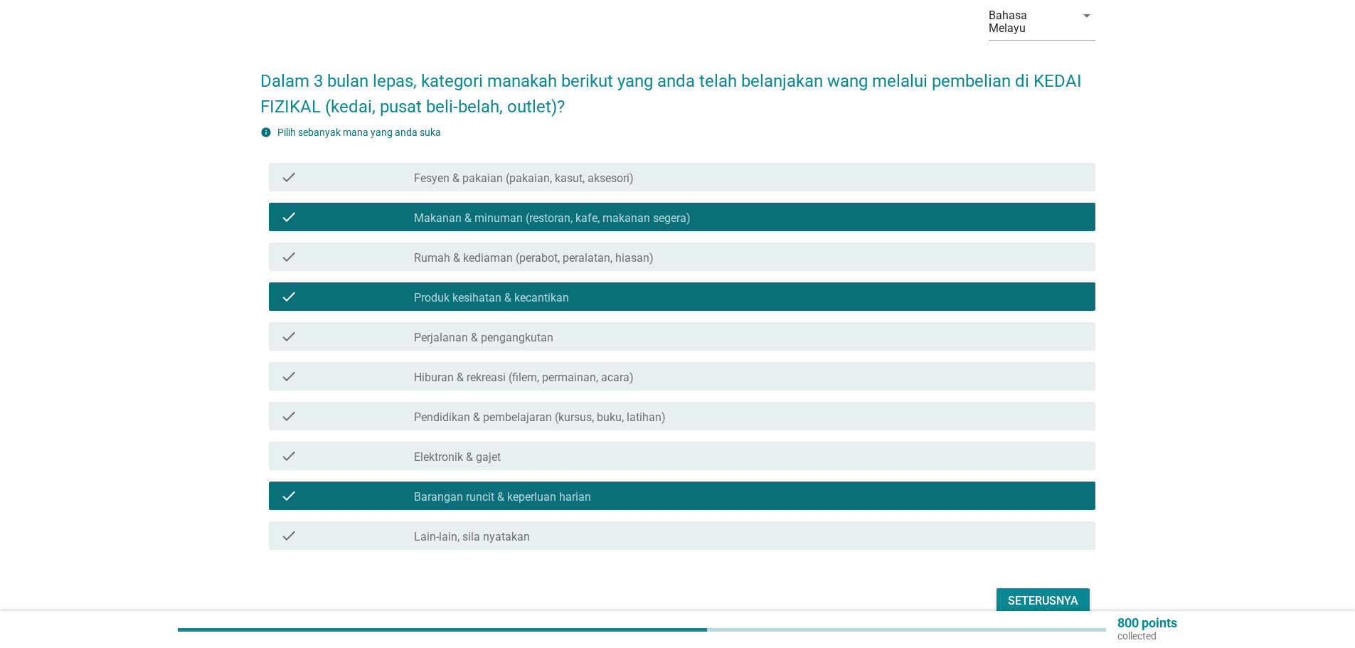
click at [1042, 593] on div "Seterusnya" at bounding box center [1043, 601] width 70 height 17
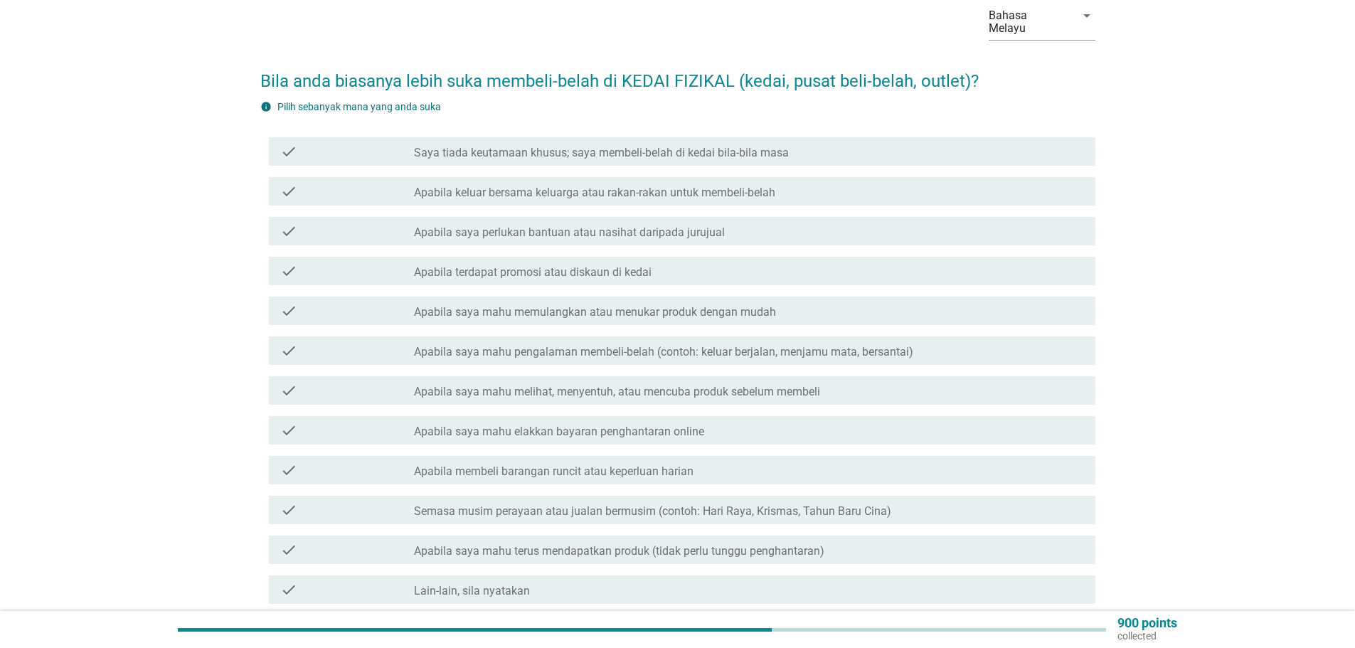
scroll to position [142, 0]
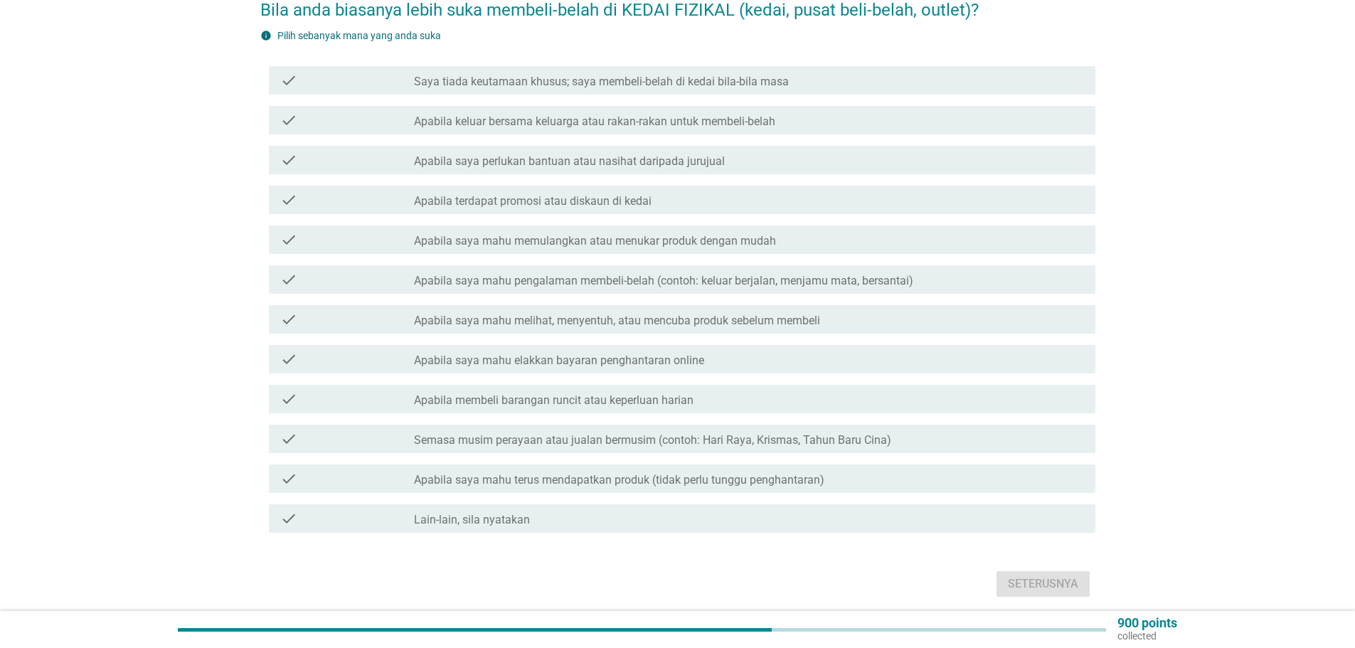
click at [553, 194] on label "Apabila terdapat promosi atau diskaun di kedai" at bounding box center [533, 201] width 238 height 14
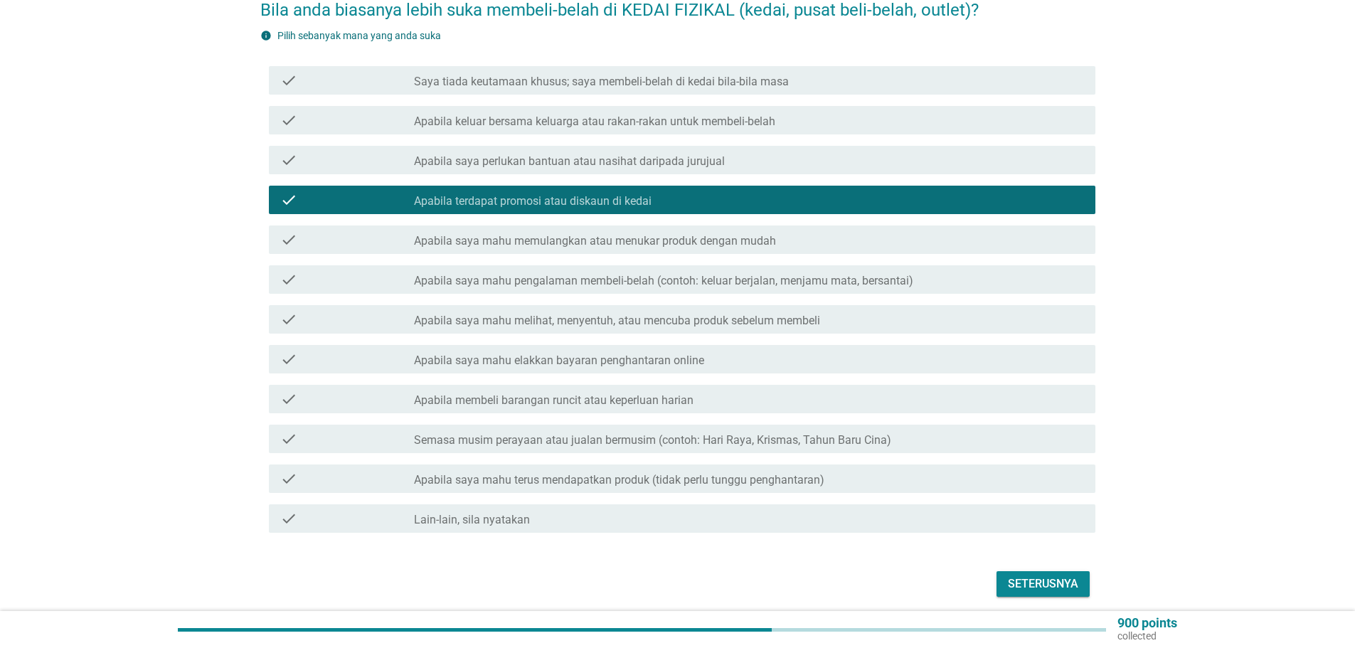
click at [662, 314] on label "Apabila saya mahu melihat, menyentuh, atau mencuba produk sebelum membeli" at bounding box center [617, 321] width 406 height 14
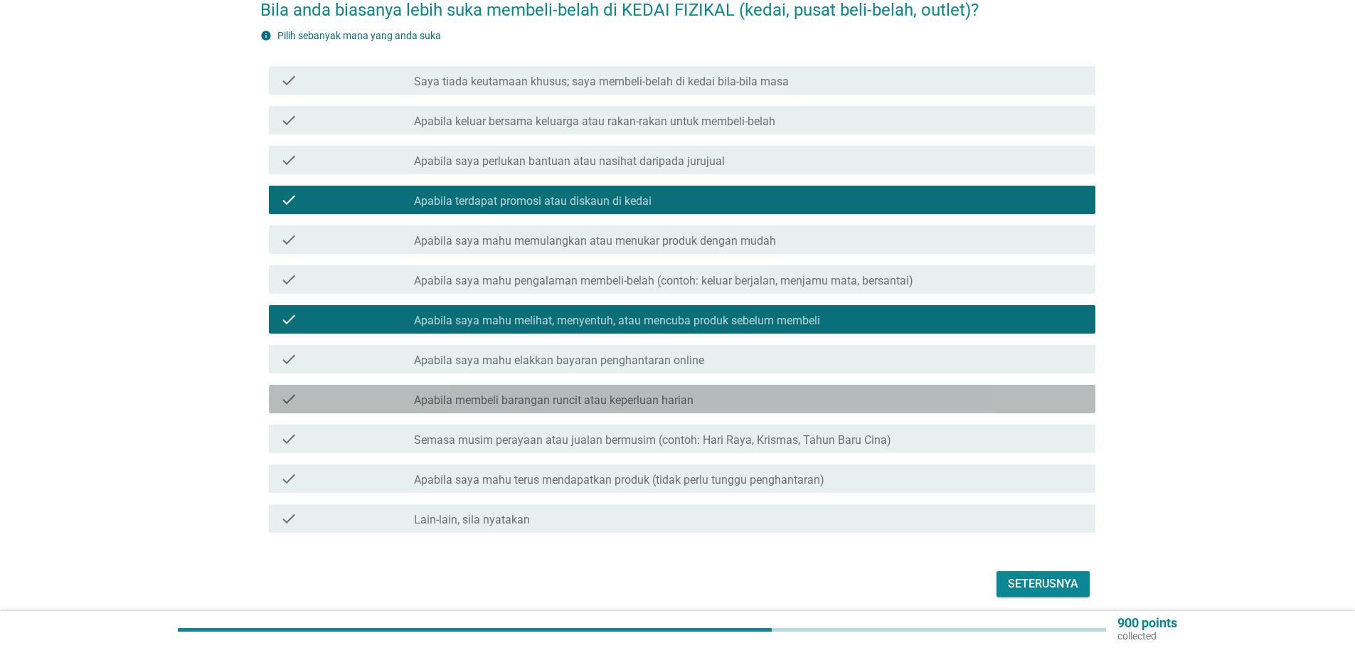
click at [655, 393] on label "Apabila membeli barangan runcit atau keperluan harian" at bounding box center [554, 400] width 280 height 14
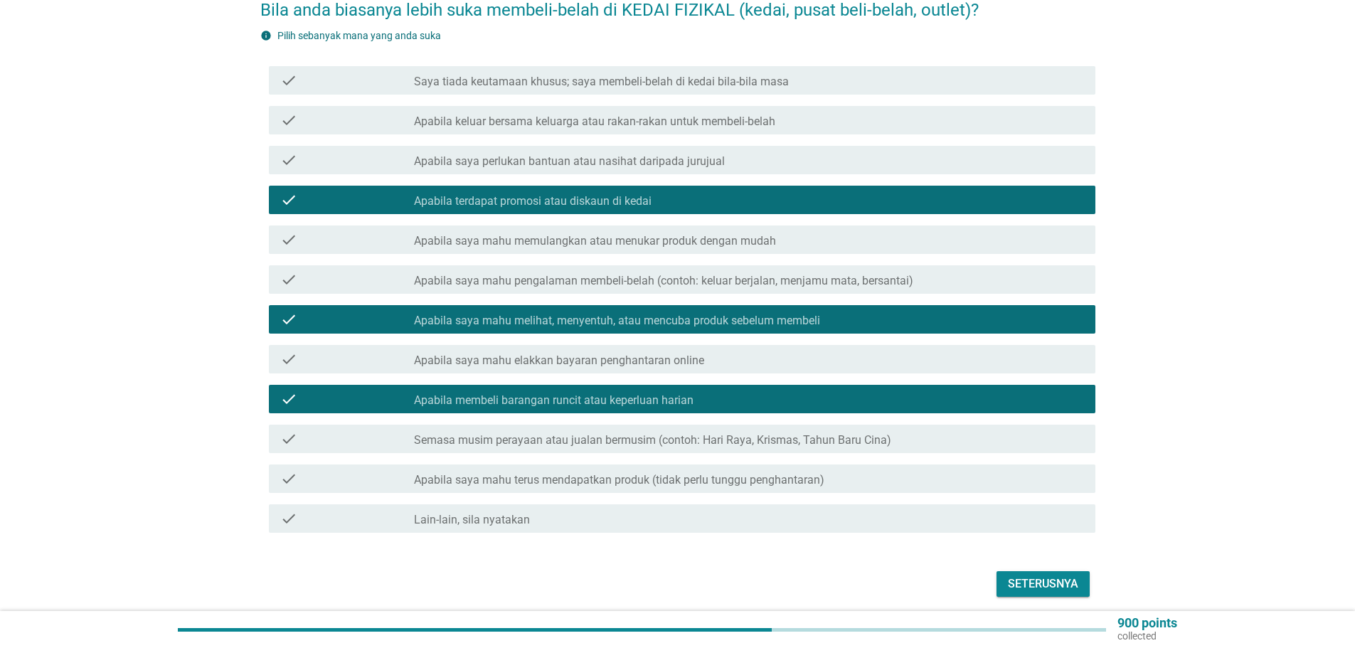
click at [778, 433] on label "Semasa musim perayaan atau jualan bermusim (contoh: Hari Raya, Krismas, Tahun B…" at bounding box center [652, 440] width 477 height 14
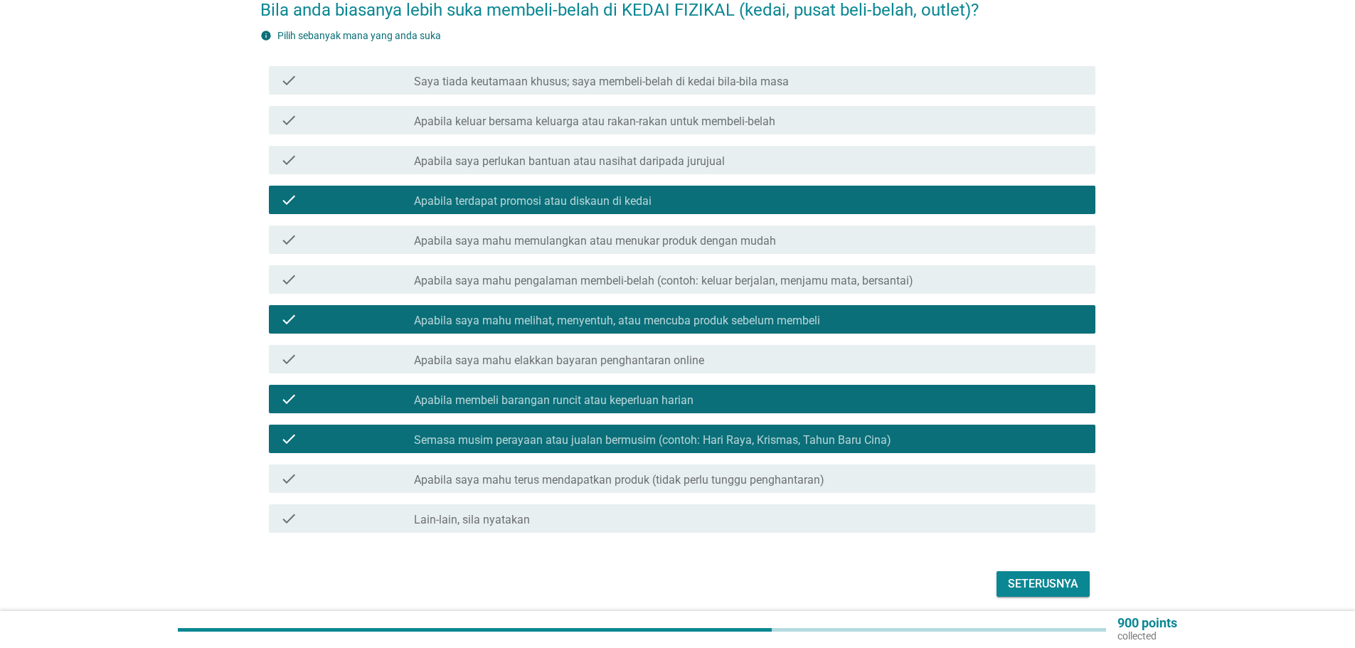
click at [747, 473] on label "Apabila saya mahu terus mendapatkan produk (tidak perlu tunggu penghantaran)" at bounding box center [619, 480] width 411 height 14
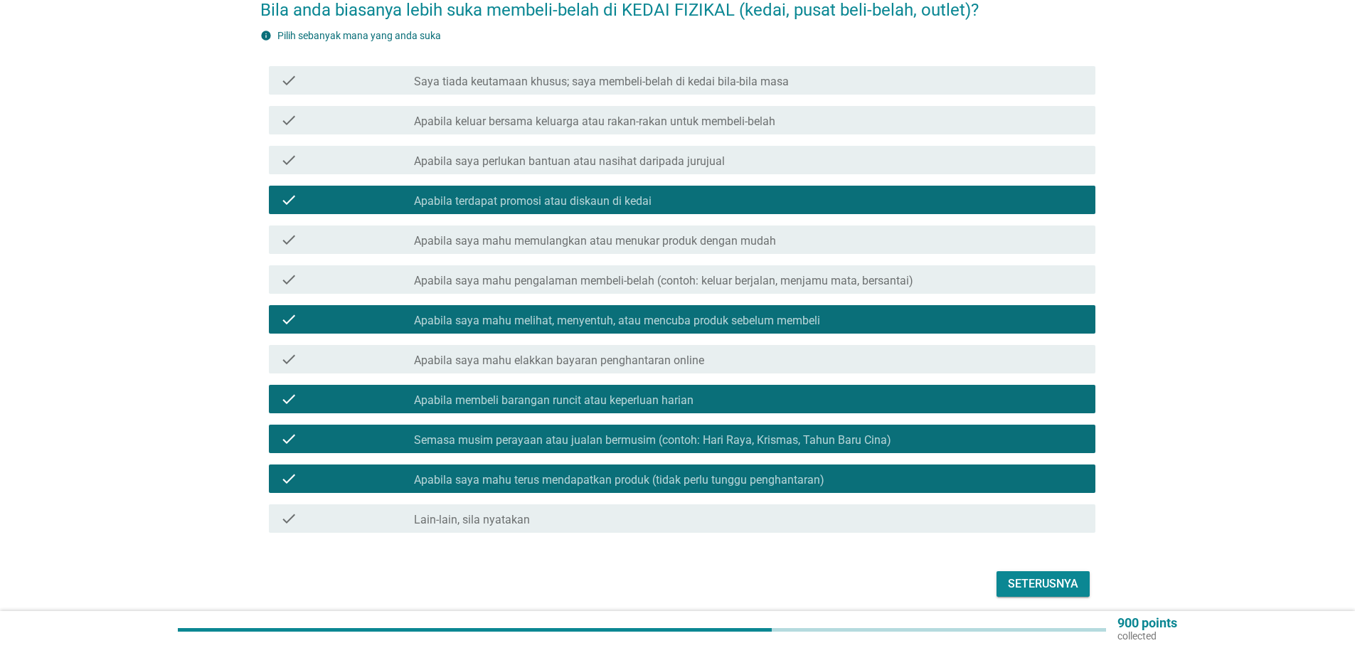
click at [1035, 576] on div "Seterusnya" at bounding box center [1043, 584] width 70 height 17
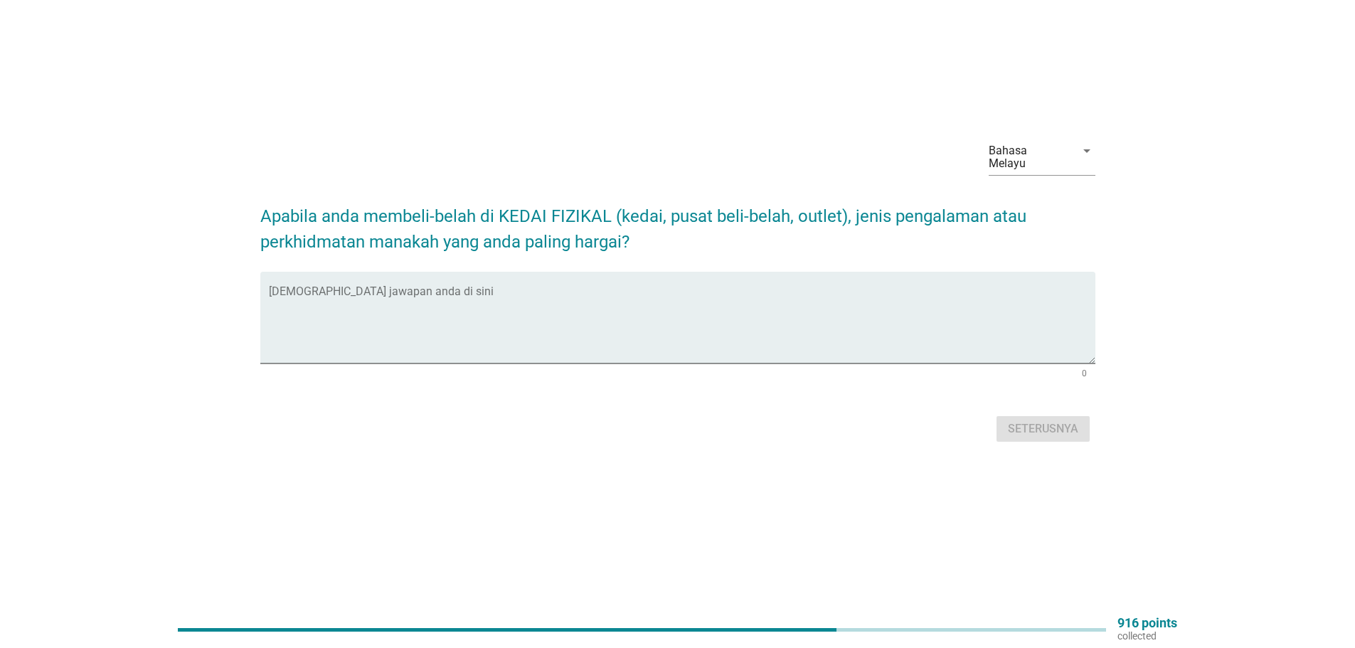
scroll to position [0, 0]
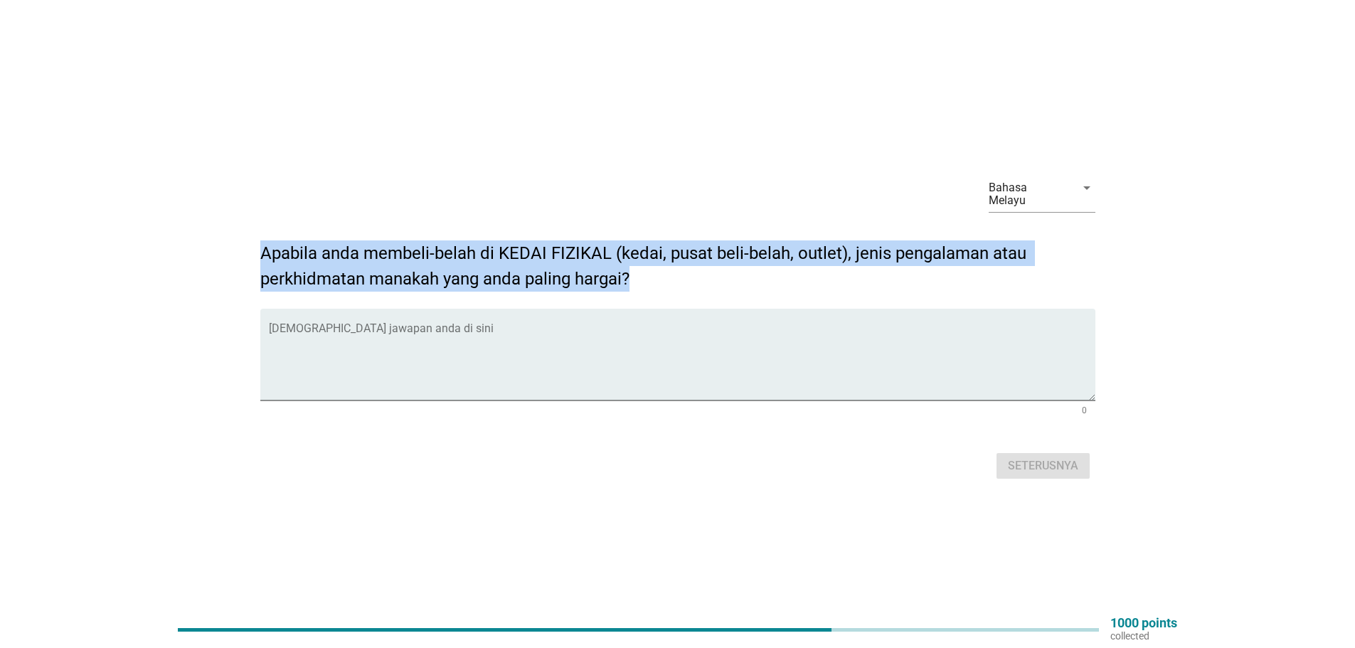
drag, startPoint x: 263, startPoint y: 245, endPoint x: 655, endPoint y: 268, distance: 393.4
click at [655, 268] on h2 "Apabila anda membeli-belah di KEDAI FIZIKAL (kedai, pusat beli-belah, outlet), …" at bounding box center [677, 258] width 835 height 65
copy h2 "Apabila anda membeli-belah di KEDAI FIZIKAL (kedai, pusat beli-belah, outlet), …"
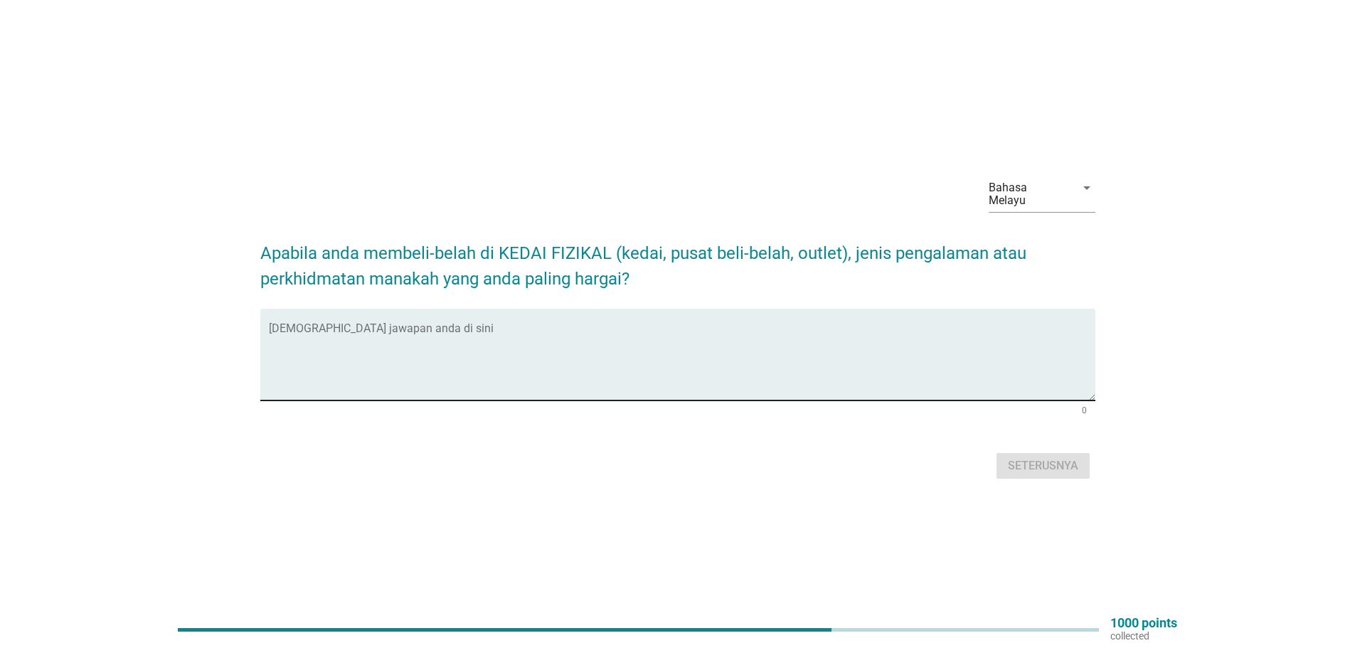
click at [318, 371] on textarea "Isikan jawapan anda di sini" at bounding box center [682, 363] width 827 height 75
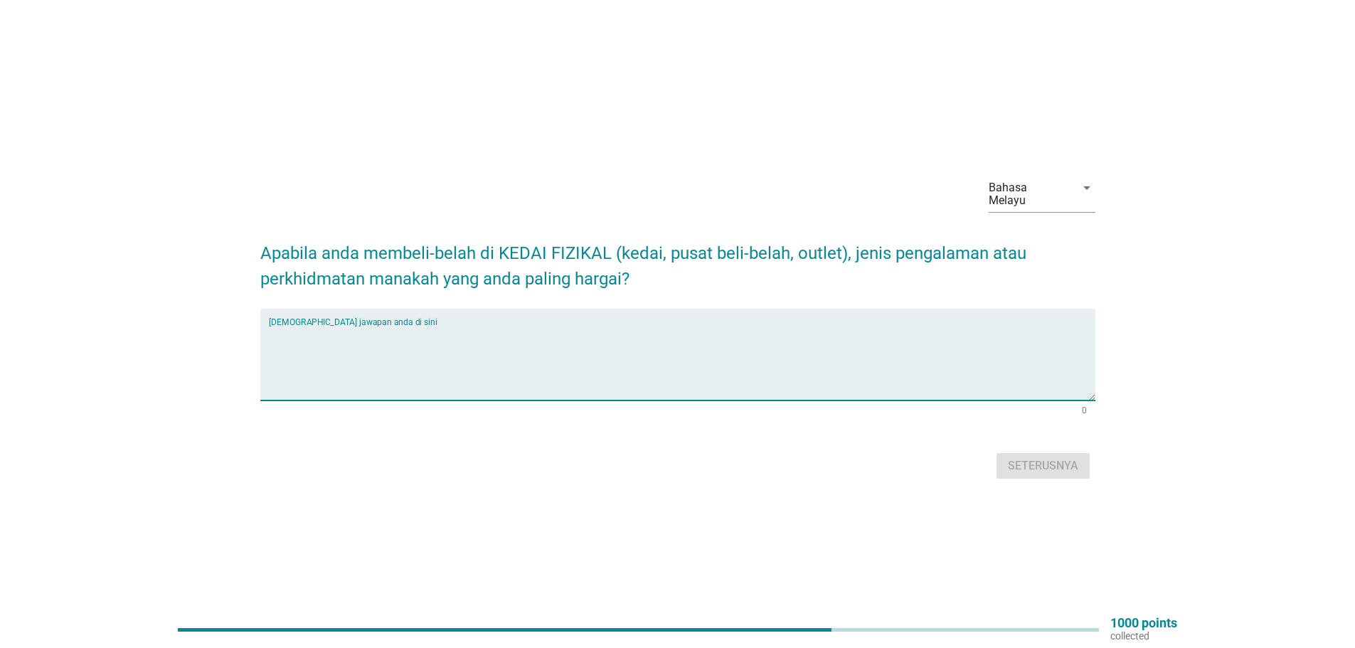
paste textarea "Stok yang mencukupi untuk item popular, mengelakkan kekecewaan."
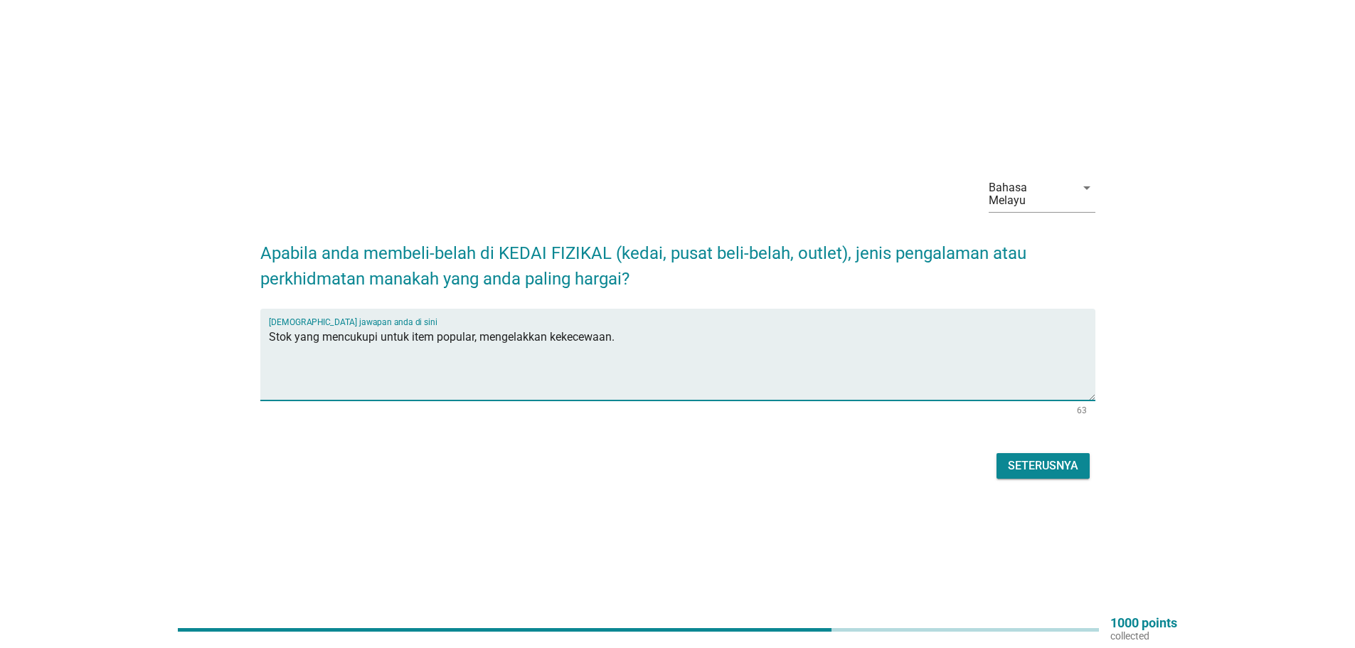
type textarea "Stok yang mencukupi untuk item popular, mengelakkan kekecewaan."
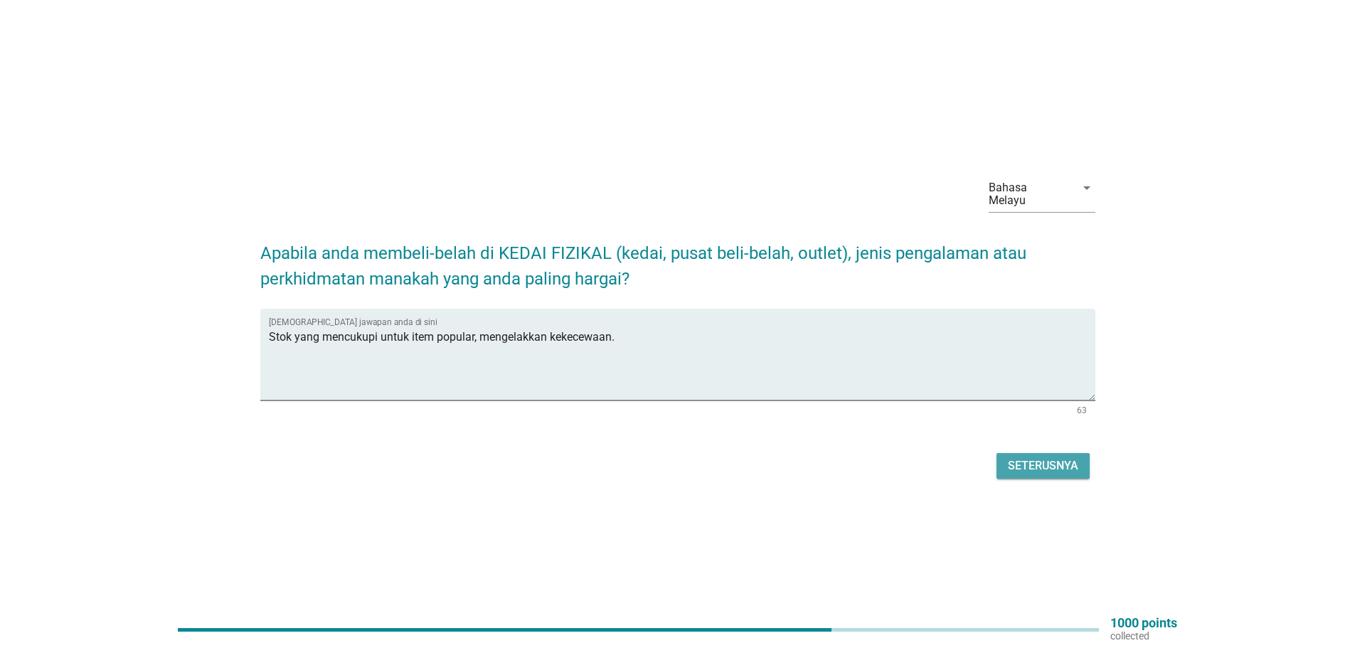
click at [1035, 457] on div "Seterusnya" at bounding box center [1043, 465] width 70 height 17
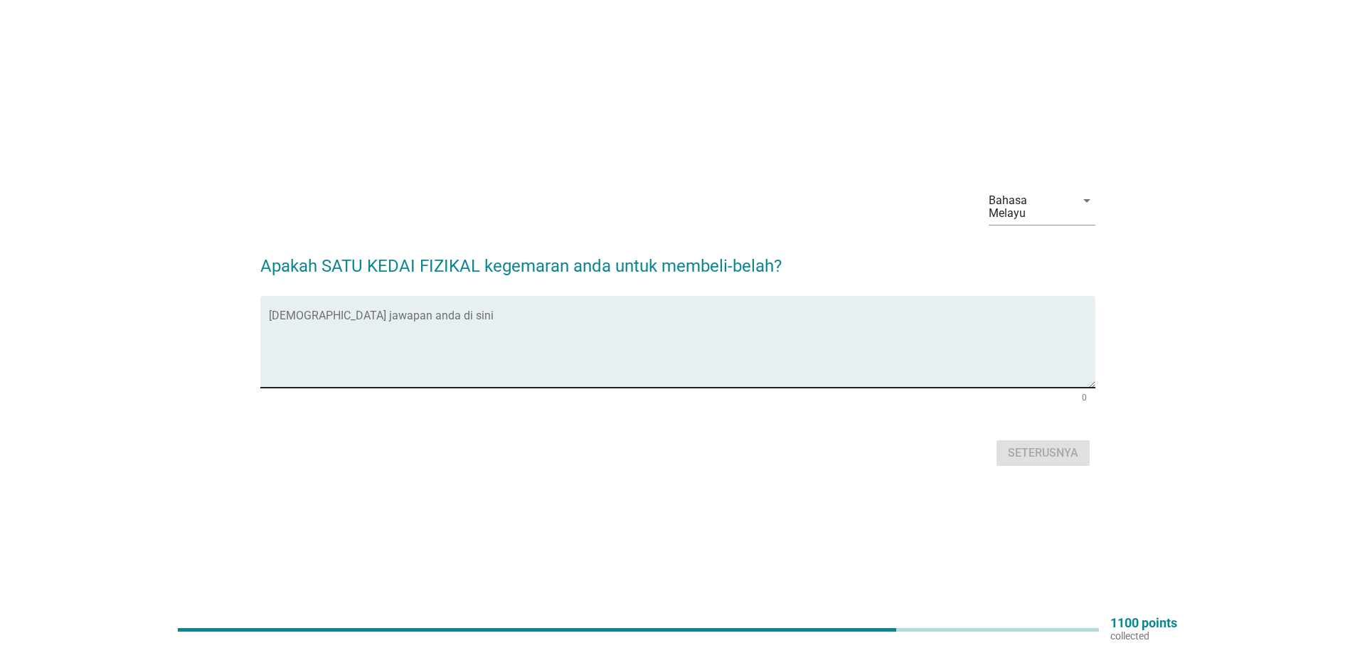
click at [423, 356] on textarea "Isikan jawapan anda di sini" at bounding box center [682, 350] width 827 height 75
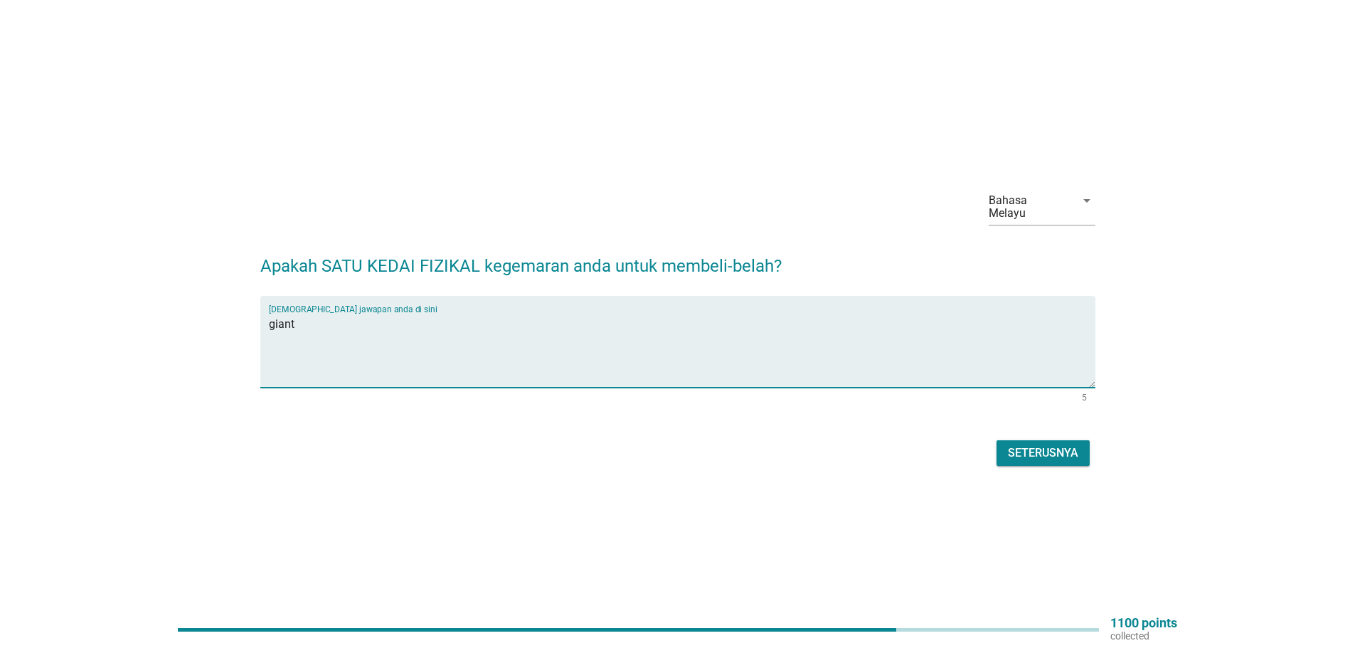
type textarea "giant"
click at [1034, 445] on div "Seterusnya" at bounding box center [1043, 453] width 70 height 17
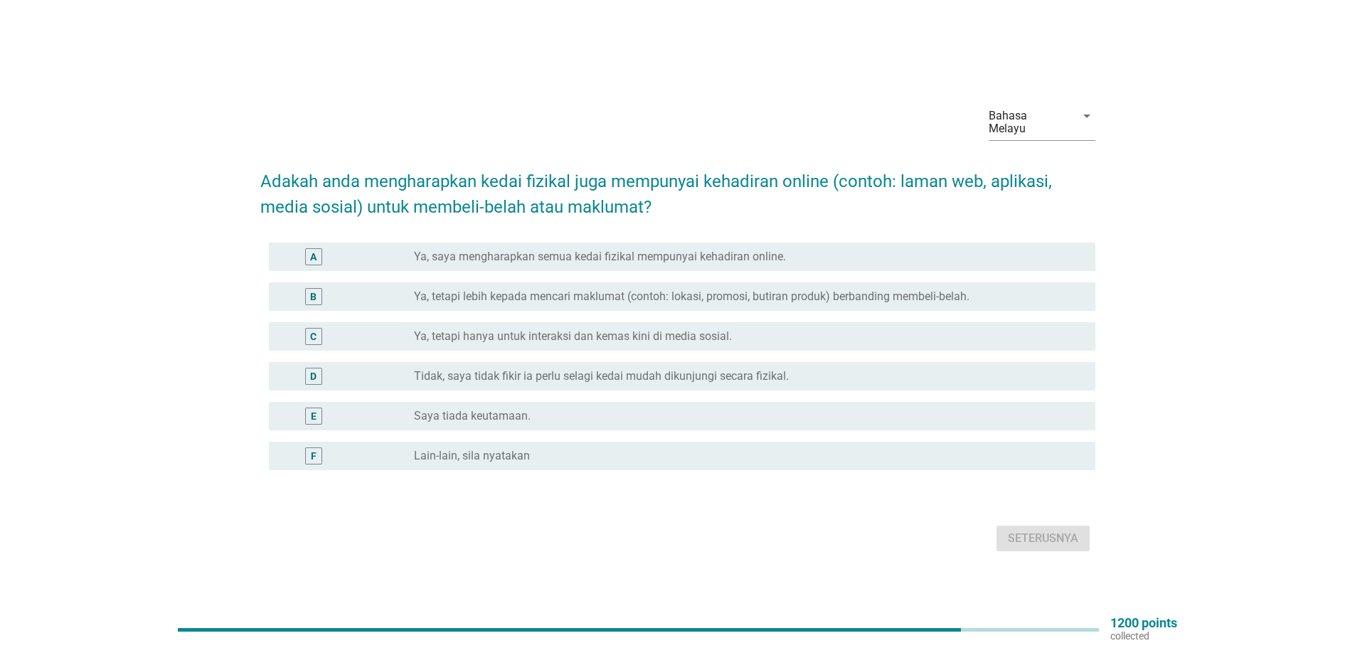
click at [628, 290] on label "Ya, tetapi lebih kepada mencari maklumat (contoh: lokasi, promosi, butiran prod…" at bounding box center [692, 297] width 556 height 14
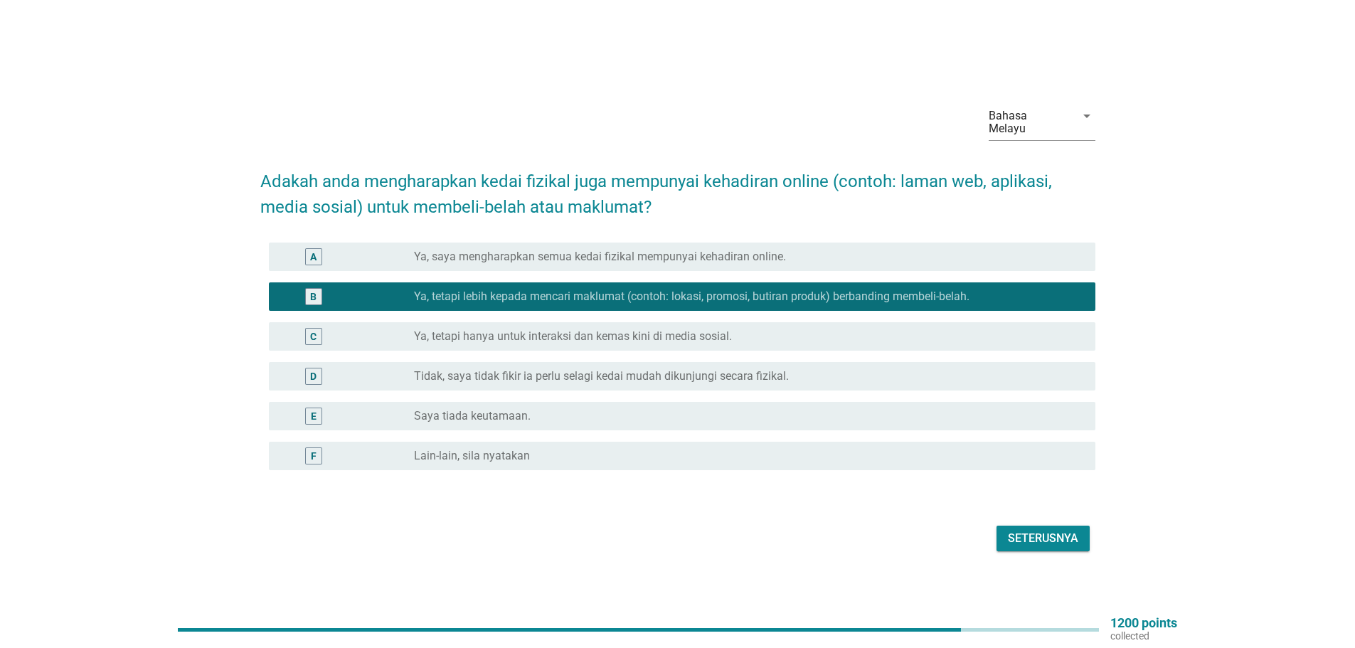
click at [1062, 531] on div "Seterusnya" at bounding box center [1043, 538] width 70 height 17
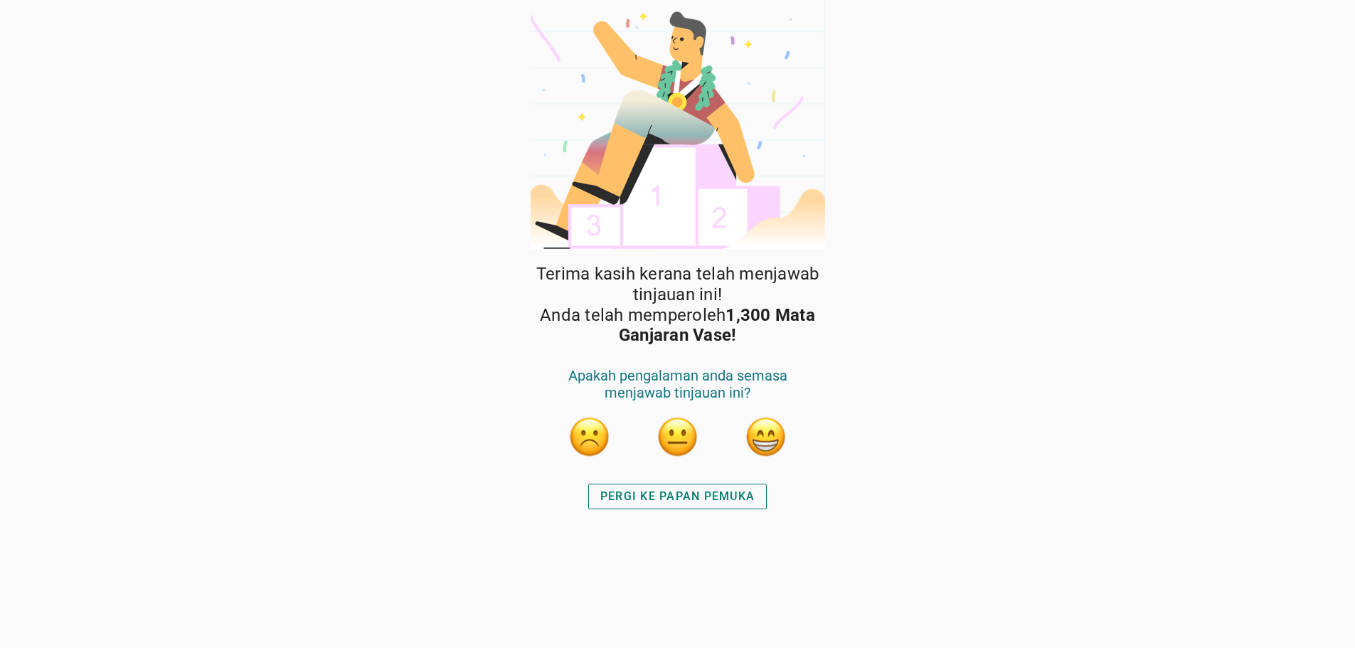
click at [772, 439] on button "button" at bounding box center [766, 437] width 43 height 43
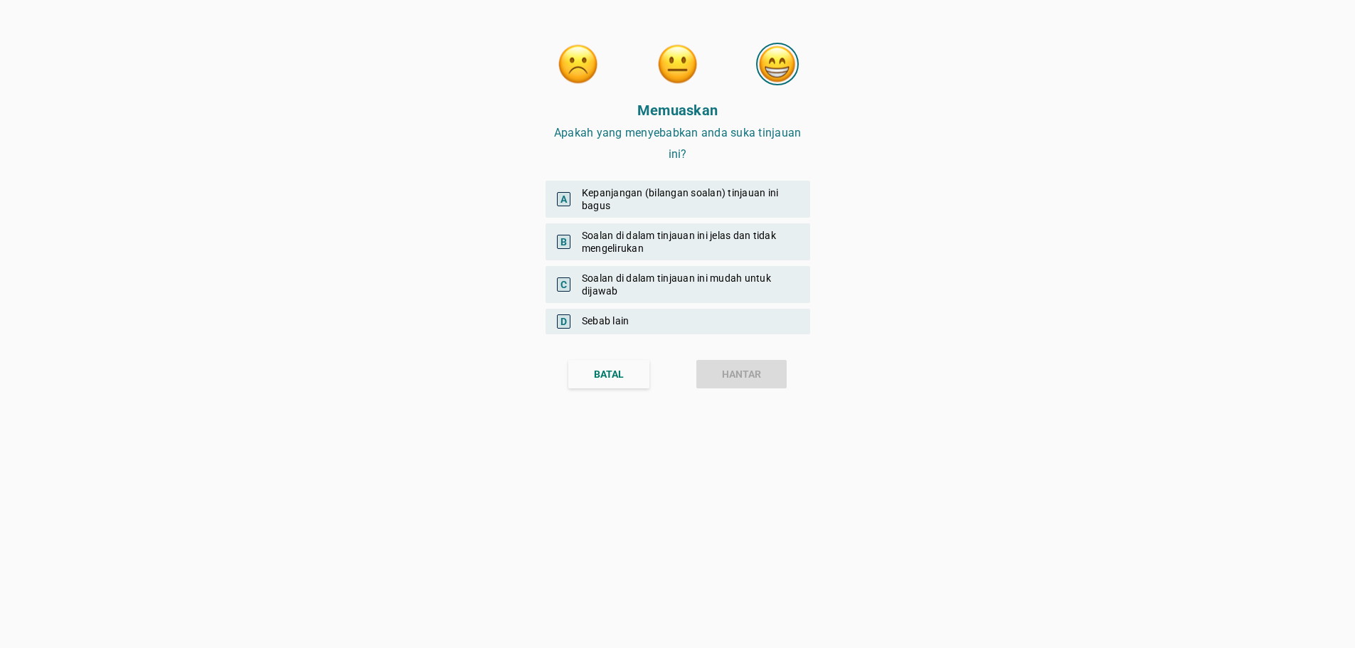
click at [686, 191] on div "A Kepanjangan (bilangan soalan) tinjauan ini bagus" at bounding box center [678, 199] width 265 height 37
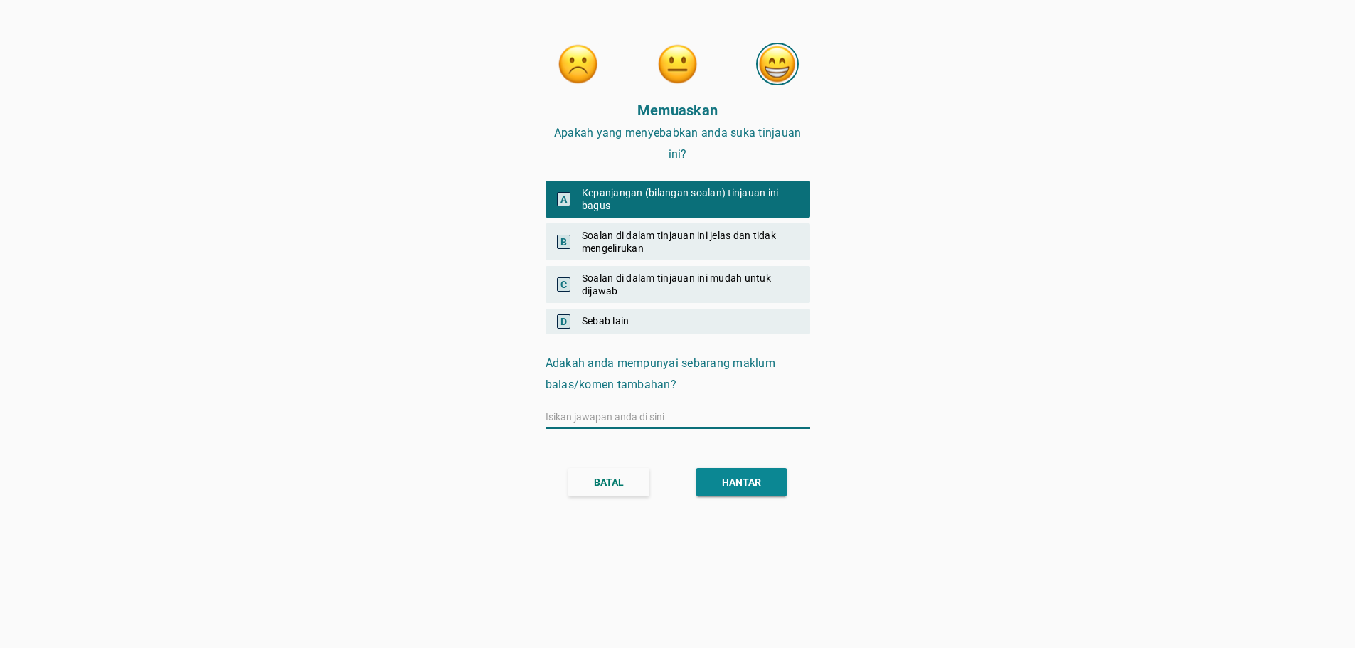
click at [668, 232] on div "B Soalan di dalam tinjauan ini jelas dan tidak mengelirukan" at bounding box center [678, 241] width 265 height 37
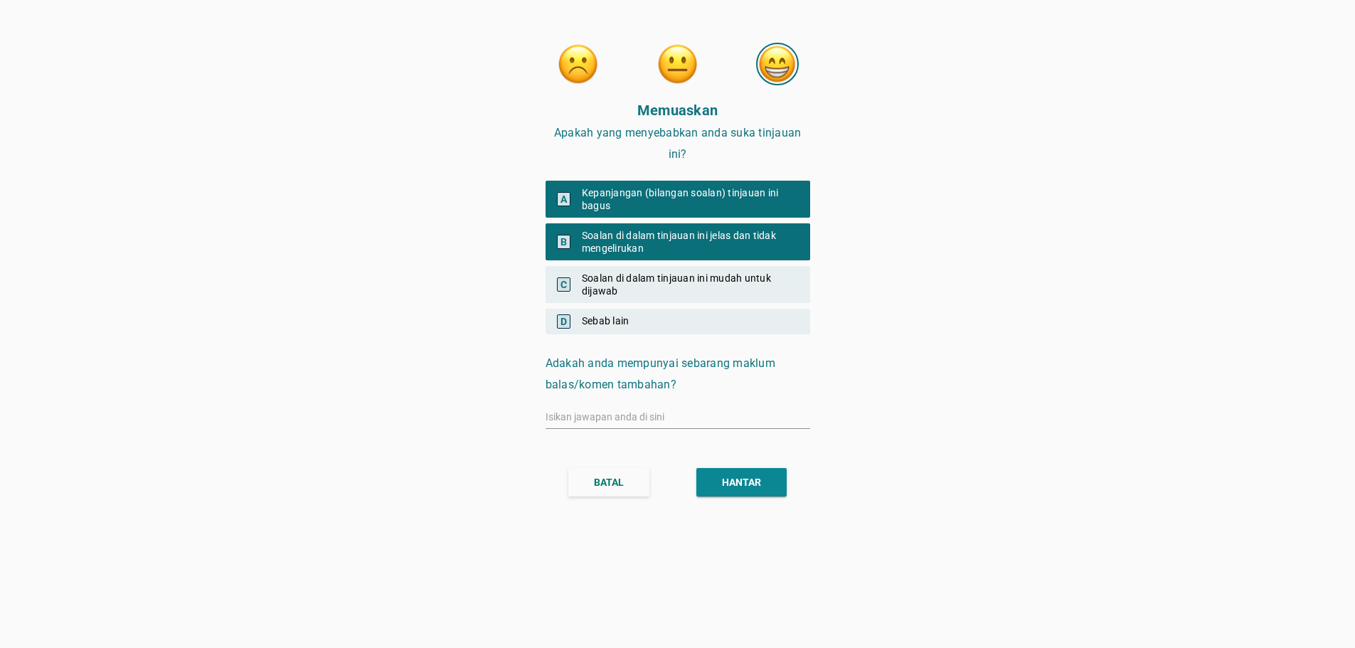
click at [654, 277] on div "C Soalan di dalam tinjauan ini mudah untuk dijawab" at bounding box center [678, 284] width 265 height 37
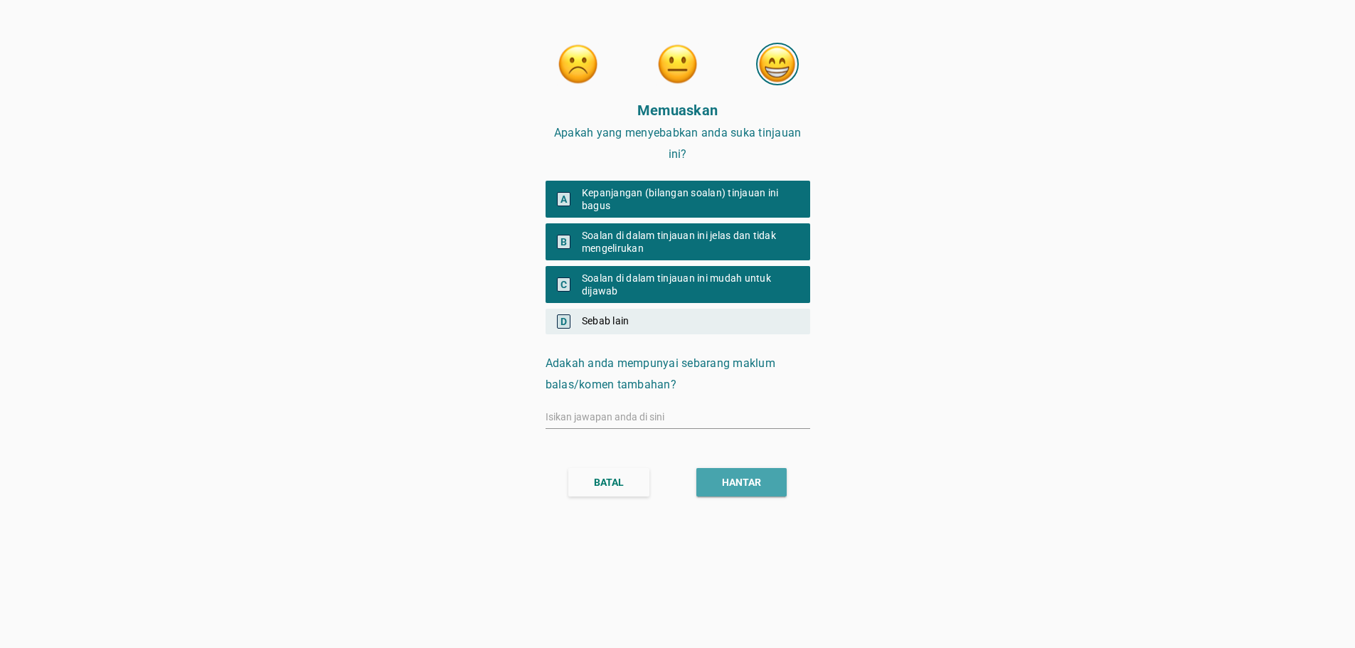
click at [749, 477] on div "HANTAR" at bounding box center [741, 482] width 39 height 15
